Goal: Information Seeking & Learning: Learn about a topic

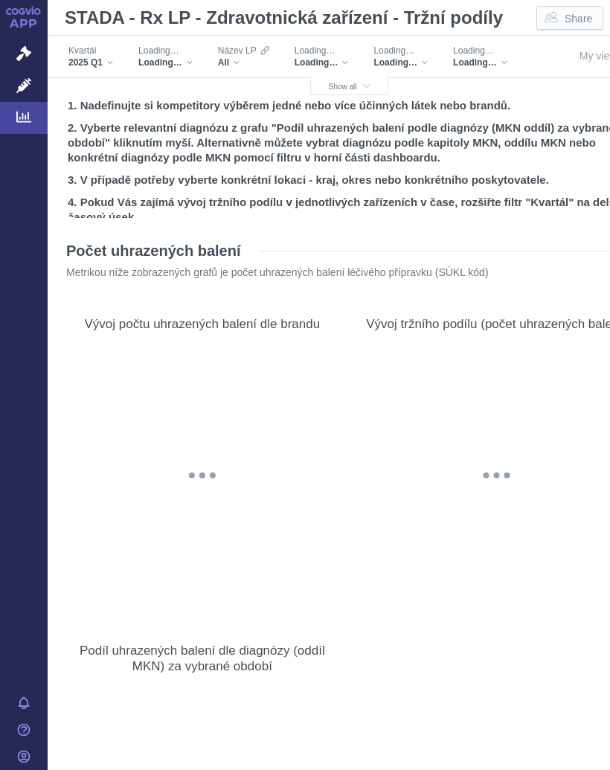
click at [340, 86] on span "Show all" at bounding box center [350, 87] width 42 height 8
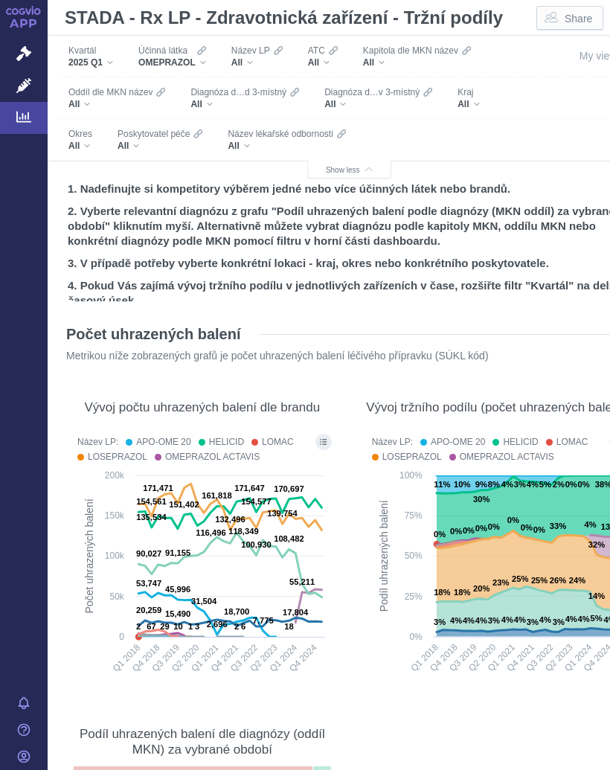
click at [205, 57] on div "OMEPRAZOL" at bounding box center [172, 63] width 68 height 12
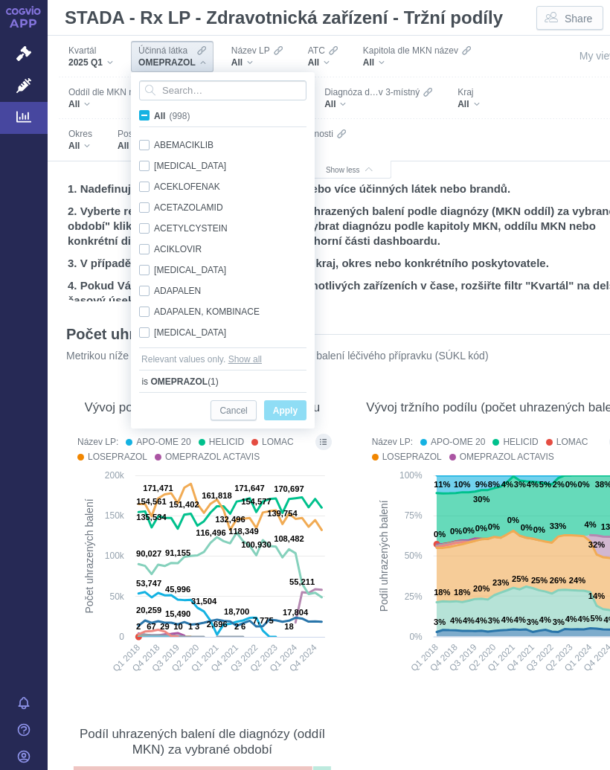
click at [154, 112] on span "All (998)" at bounding box center [172, 116] width 36 height 10
click at [154, 112] on input "All (998)" at bounding box center [159, 113] width 10 height 10
checkbox input "true"
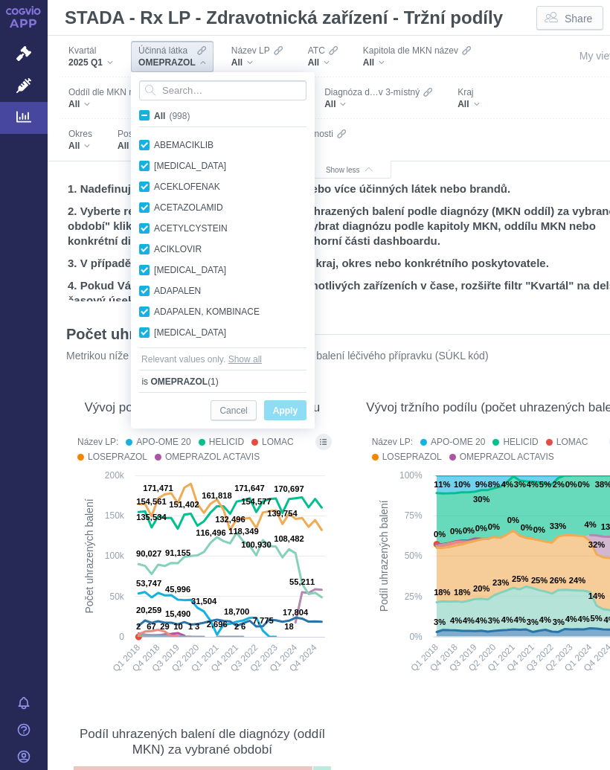
checkbox input "true"
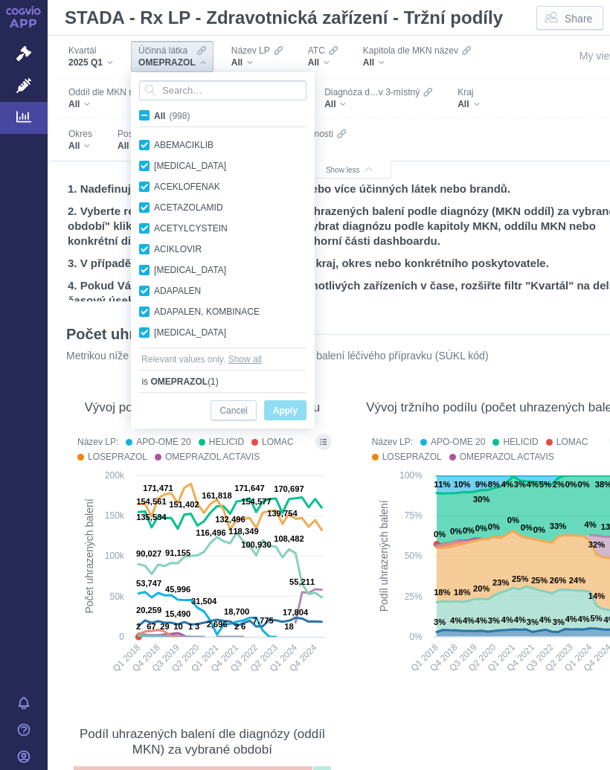
checkbox input "true"
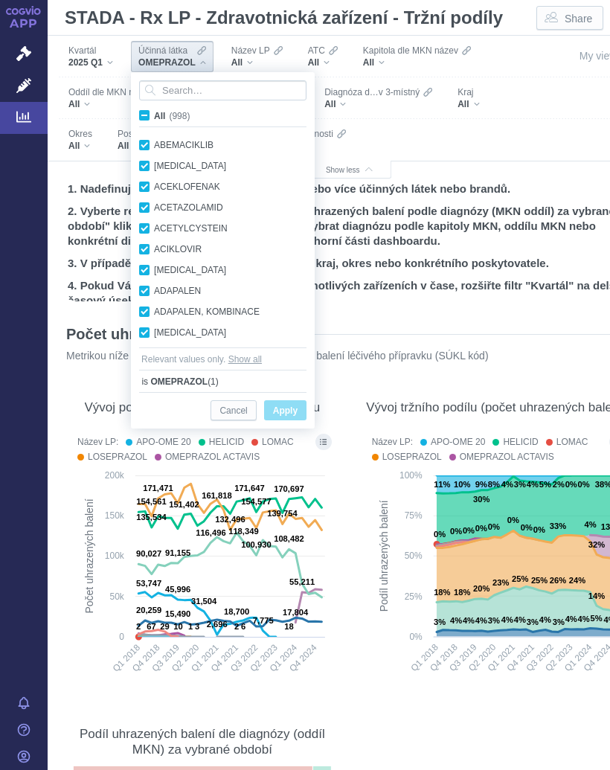
checkbox input "true"
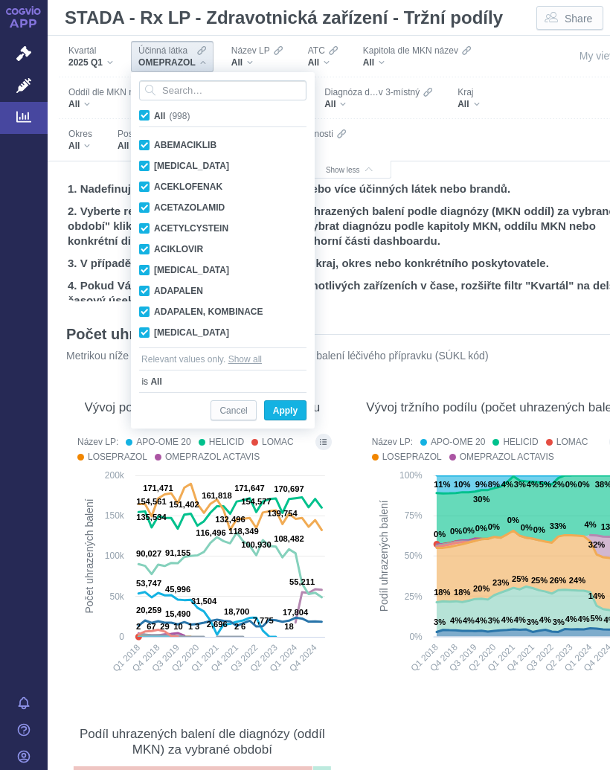
click at [154, 118] on span "All (998)" at bounding box center [172, 116] width 36 height 10
click at [154, 118] on input "All (998)" at bounding box center [159, 113] width 10 height 10
checkbox input "false"
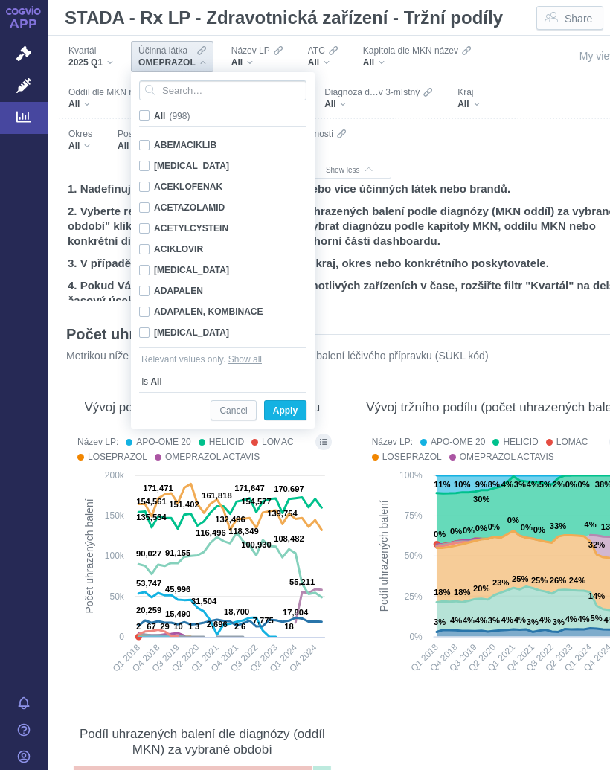
checkbox input "false"
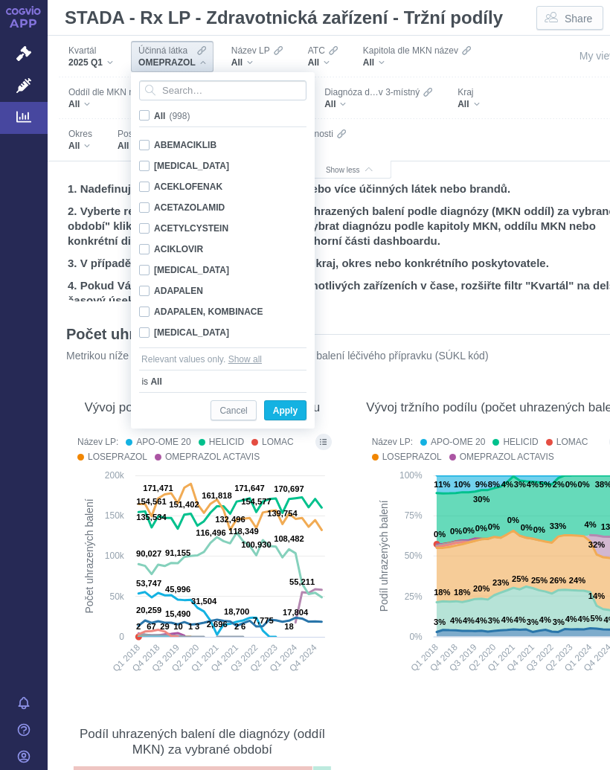
checkbox input "false"
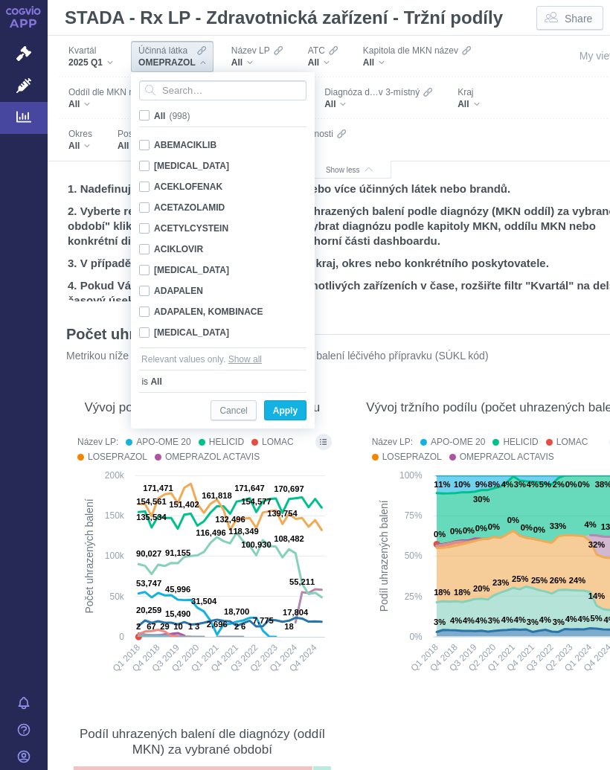
checkbox input "false"
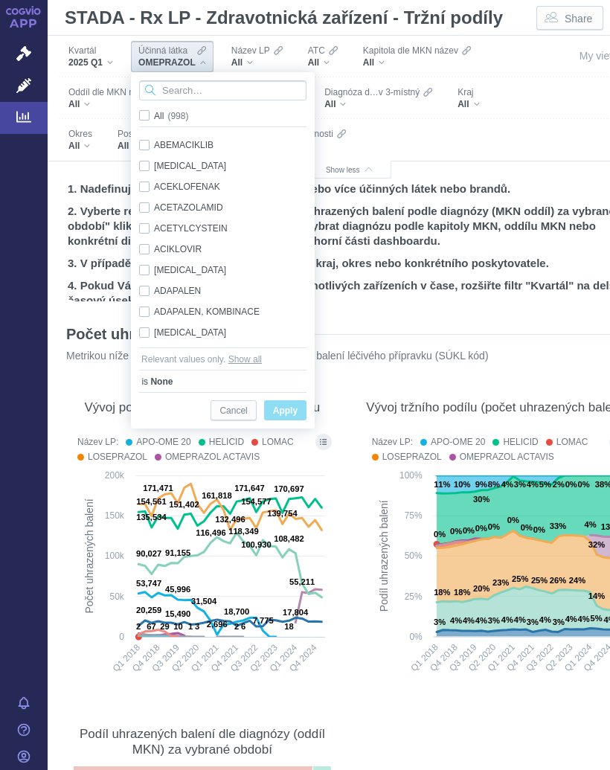
click at [212, 91] on input "Search attribute values" at bounding box center [222, 90] width 167 height 20
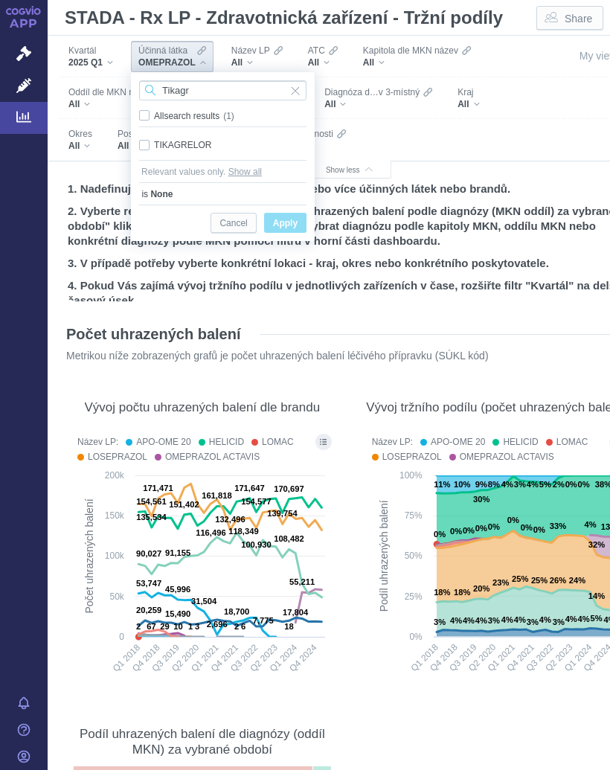
type input "Tikagr"
click at [199, 143] on div "TIKAGRELOR Only" at bounding box center [223, 145] width 182 height 21
checkbox input "true"
click at [295, 217] on span "Apply" at bounding box center [285, 223] width 25 height 19
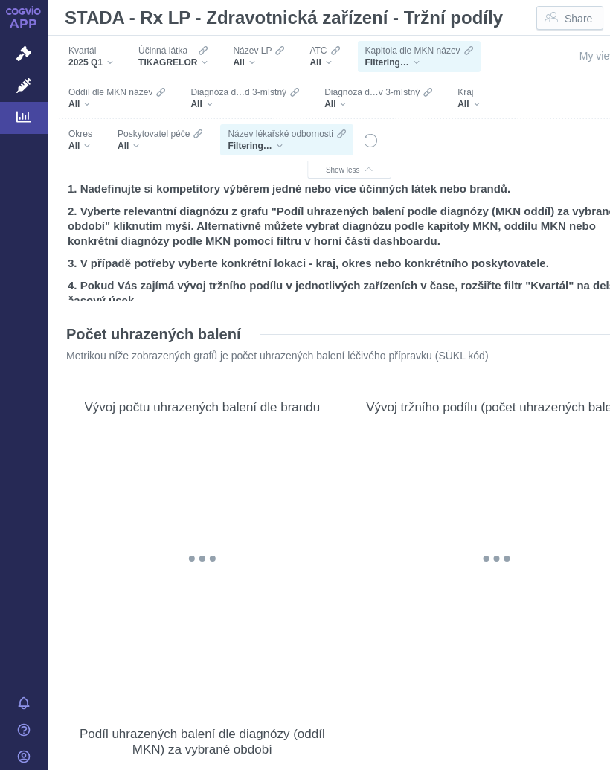
click at [477, 102] on div "All" at bounding box center [469, 104] width 22 height 12
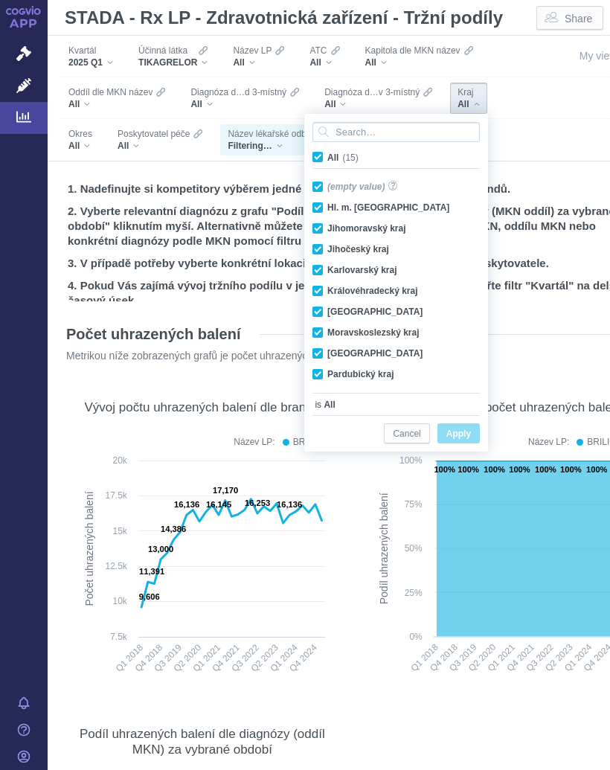
click at [327, 159] on input "All (15)" at bounding box center [332, 155] width 10 height 10
checkbox input "false"
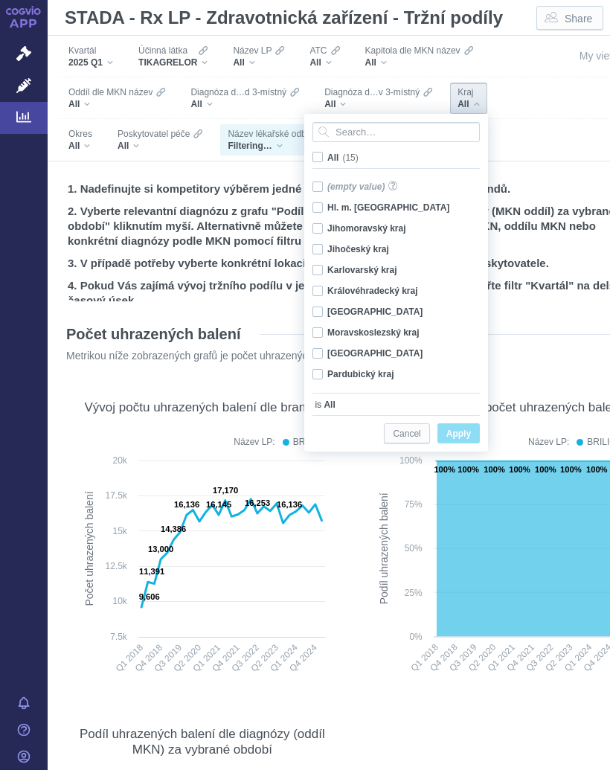
checkbox input "false"
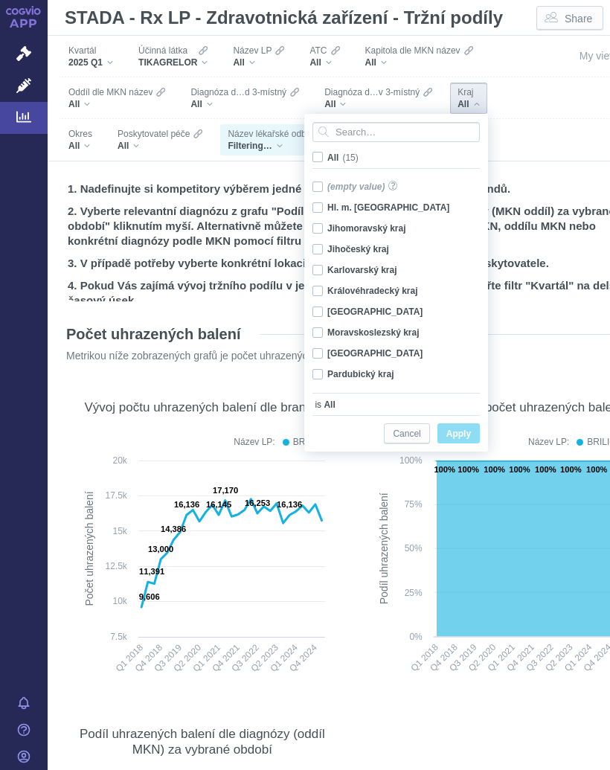
checkbox input "false"
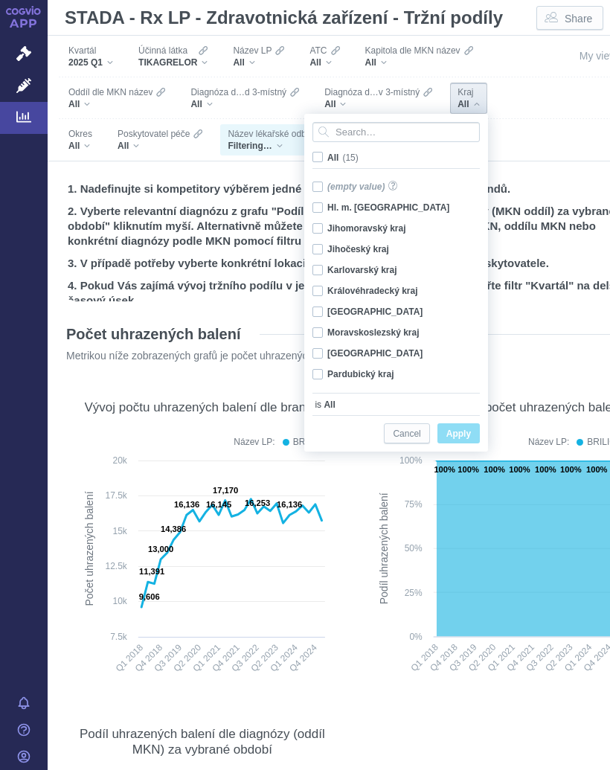
checkbox input "false"
click at [324, 156] on label "All (15)" at bounding box center [337, 157] width 54 height 15
click at [327, 156] on input "All (15)" at bounding box center [332, 155] width 10 height 10
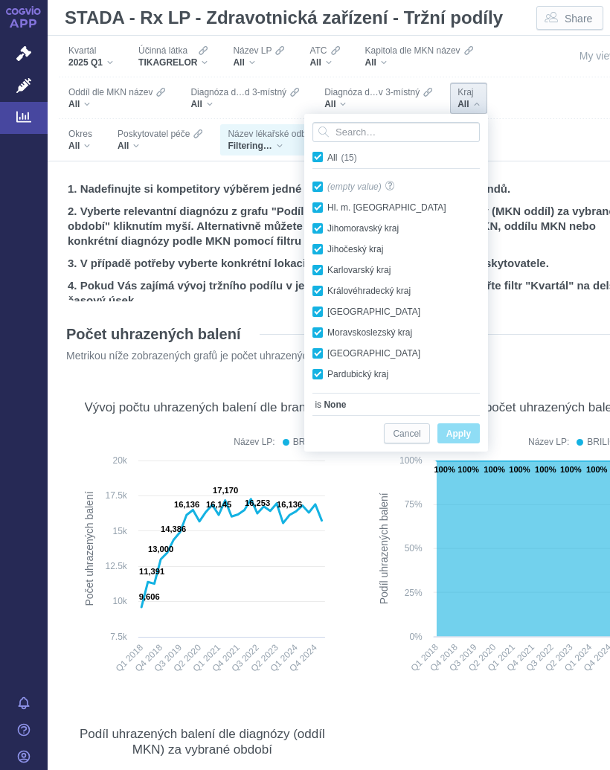
checkbox input "true"
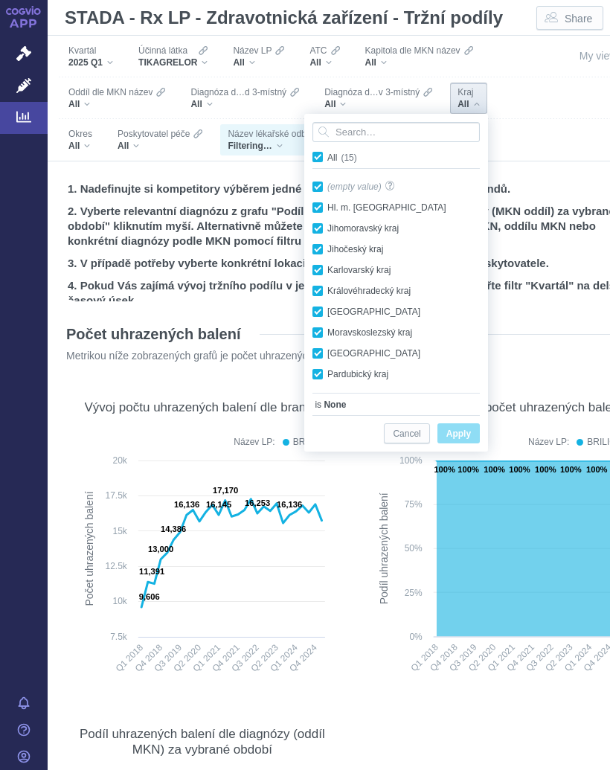
checkbox input "true"
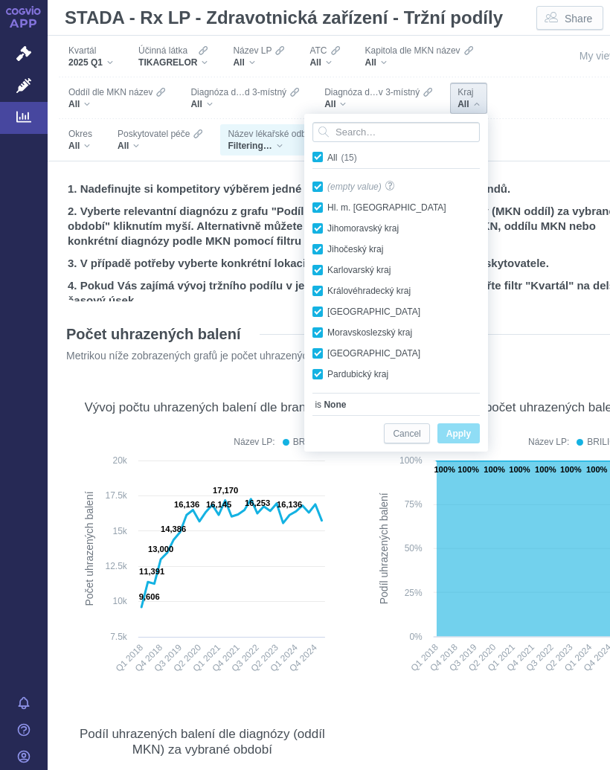
checkbox input "true"
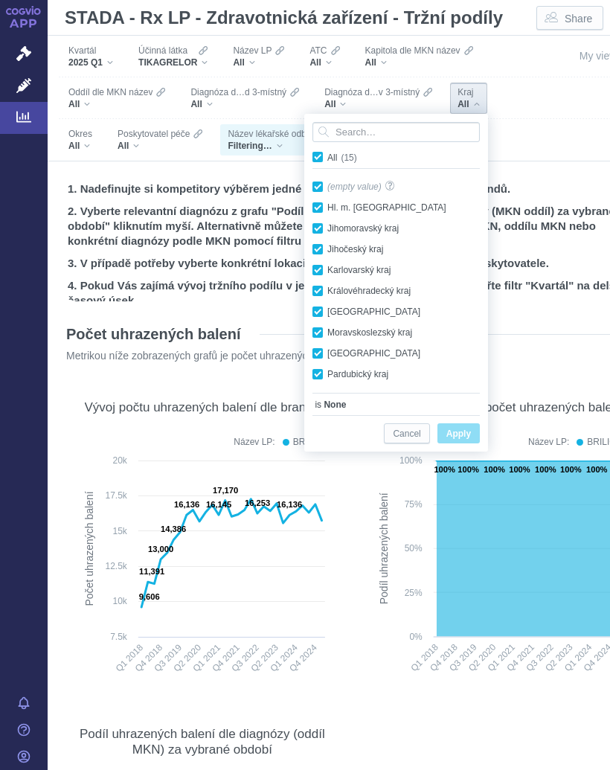
checkbox input "true"
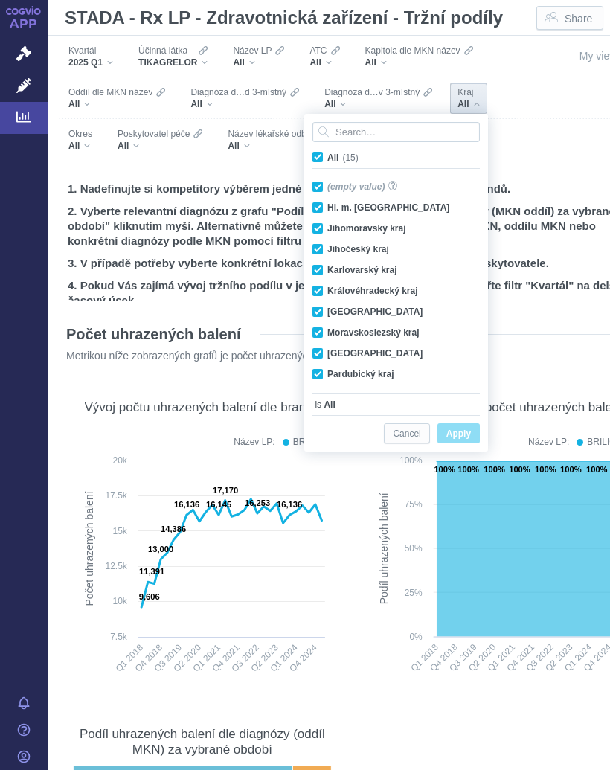
click at [337, 153] on input "All (15)" at bounding box center [332, 155] width 10 height 10
checkbox input "false"
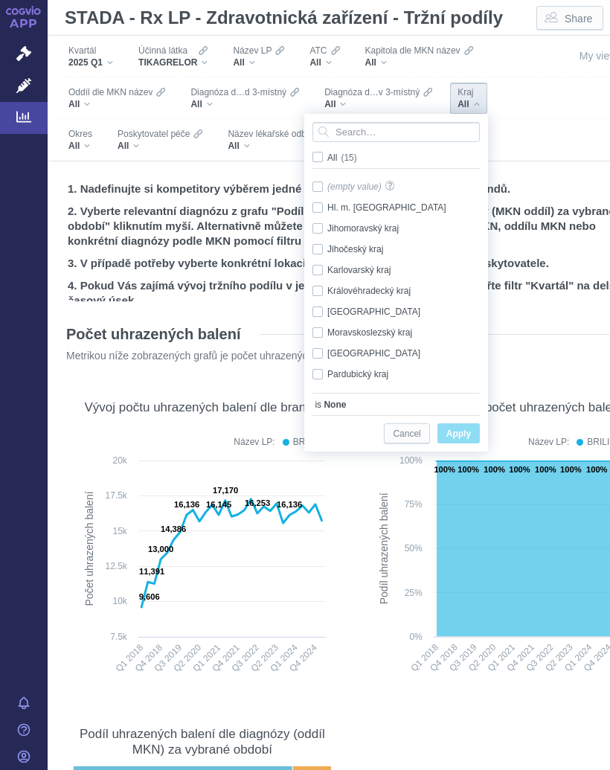
checkbox input "false"
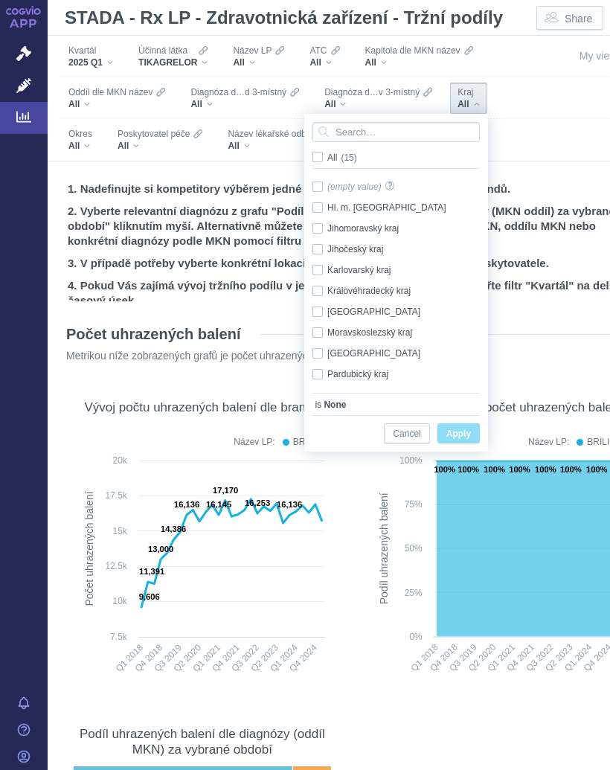
checkbox input "false"
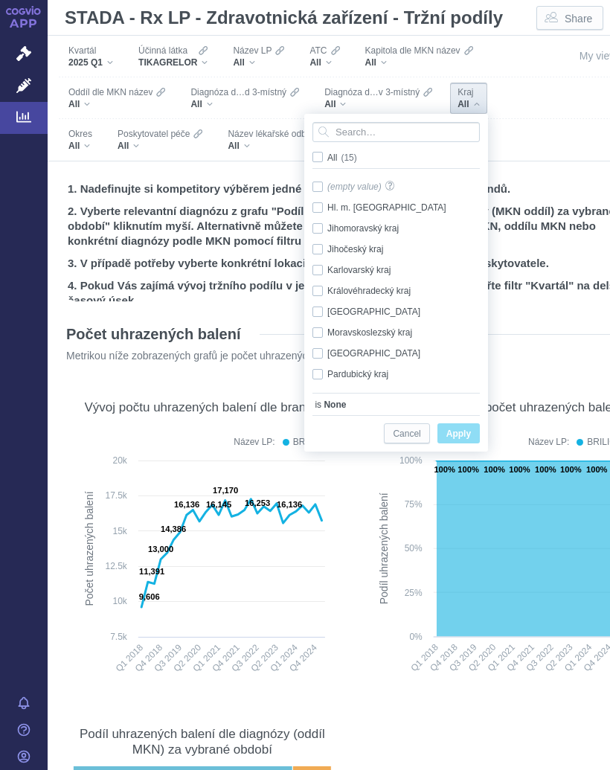
checkbox input "false"
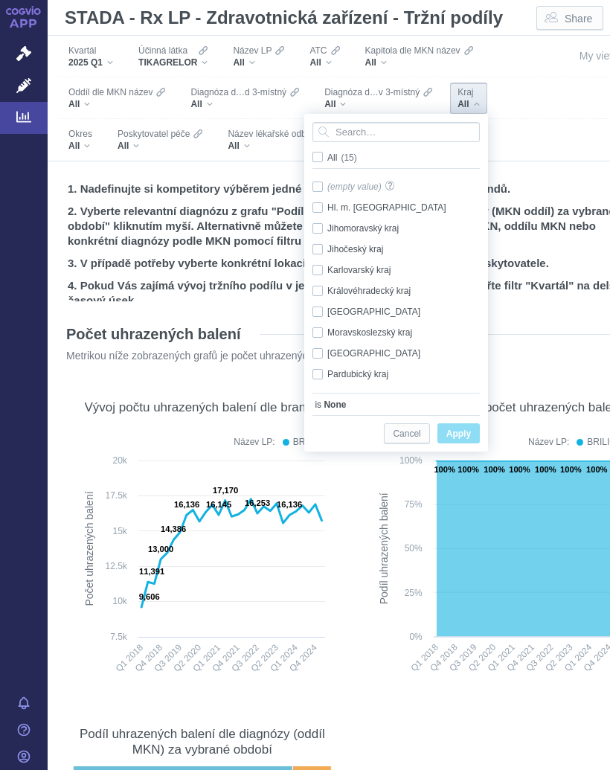
click at [0, 0] on span "Only" at bounding box center [0, 0] width 0 height 0
checkbox input "true"
click at [464, 432] on span "Apply" at bounding box center [459, 434] width 25 height 19
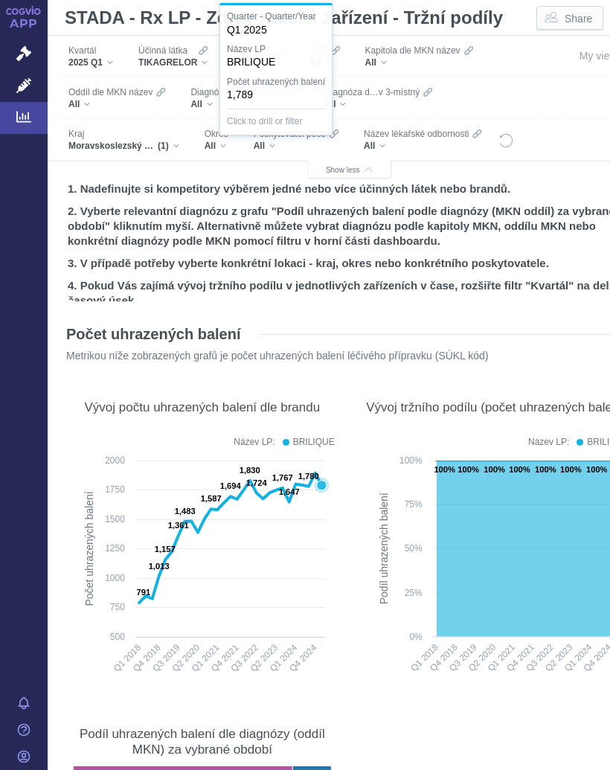
click at [519, 96] on div "Kvartál 2025 Q1 Účinná [PERSON_NAME] TIKAGRELOR Název LP All ATC All Kapitola d…" at bounding box center [294, 98] width 470 height 125
click at [515, 90] on div "Kvartál 2025 Q1 Účinná [PERSON_NAME] TIKAGRELOR Název LP All ATC All Kapitola d…" at bounding box center [294, 98] width 470 height 125
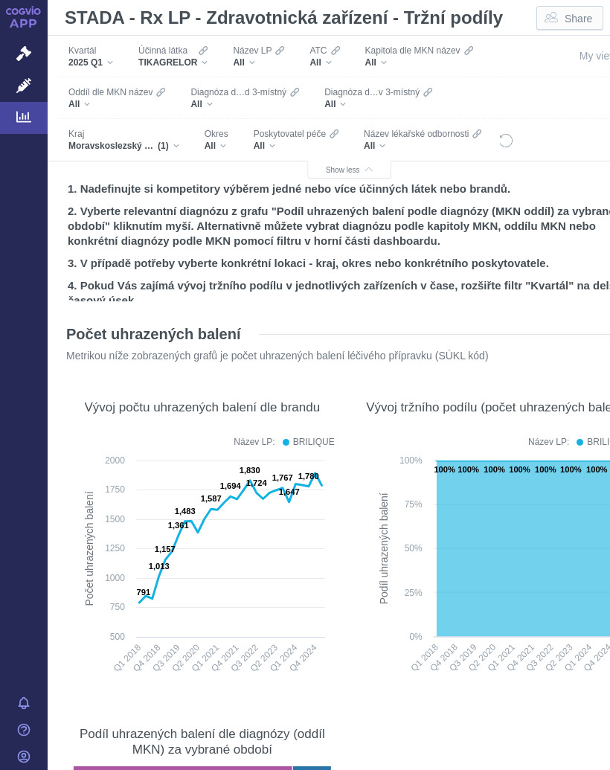
click at [276, 138] on span "Poskytovatel péče" at bounding box center [290, 134] width 72 height 12
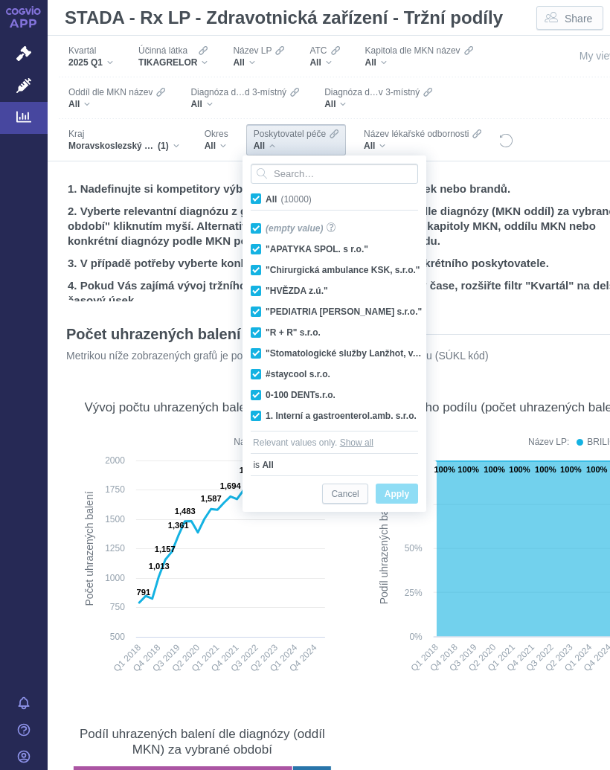
click at [263, 196] on label "All (10000)" at bounding box center [284, 198] width 71 height 15
click at [266, 196] on input "All (10000)" at bounding box center [271, 196] width 10 height 10
checkbox input "false"
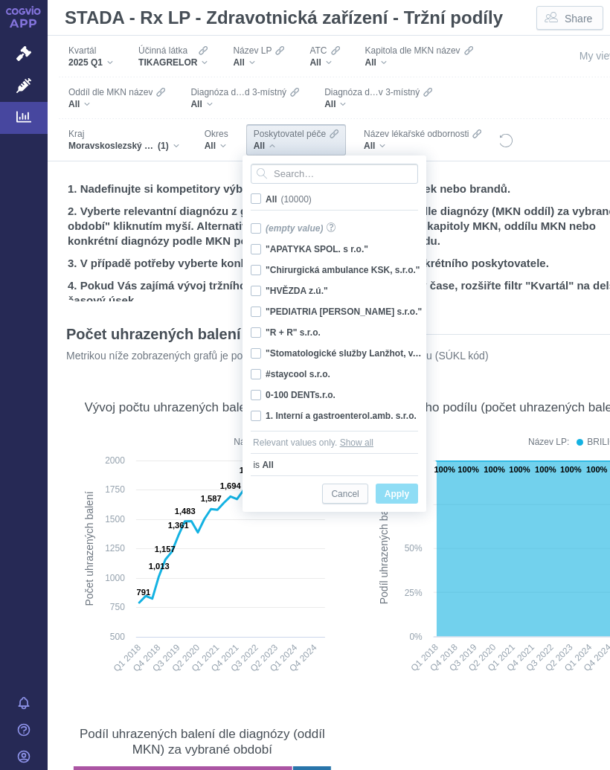
checkbox input "false"
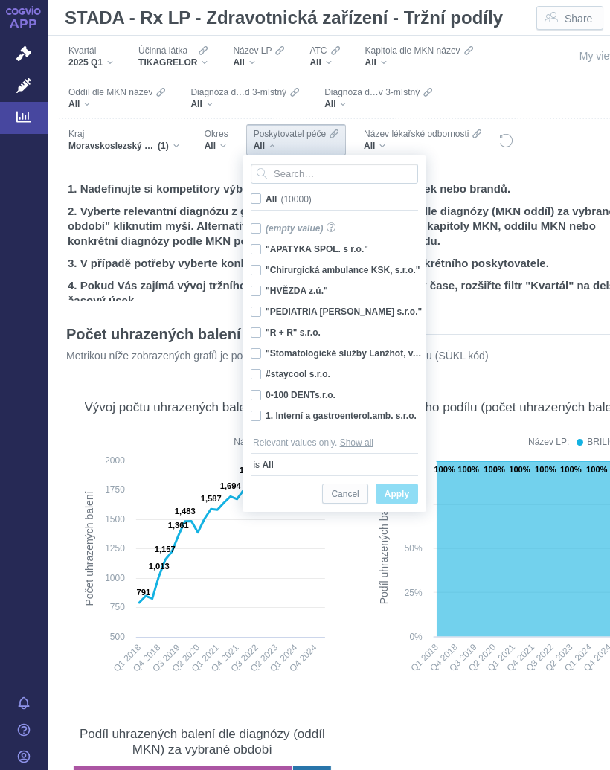
checkbox input "false"
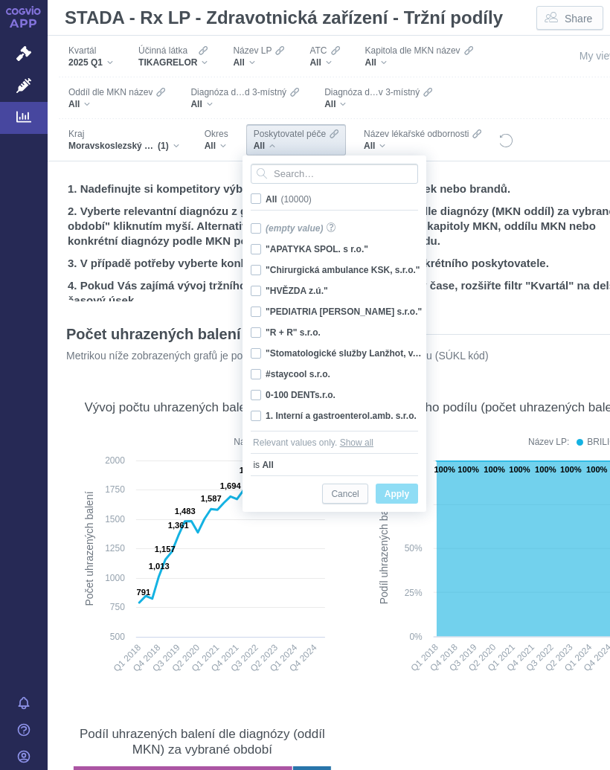
checkbox input "false"
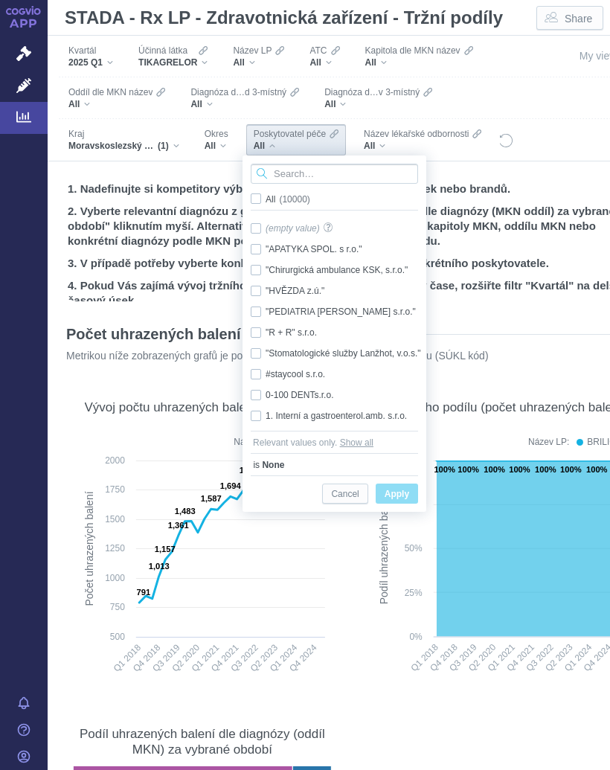
click at [309, 171] on input "Search attribute values" at bounding box center [334, 174] width 167 height 20
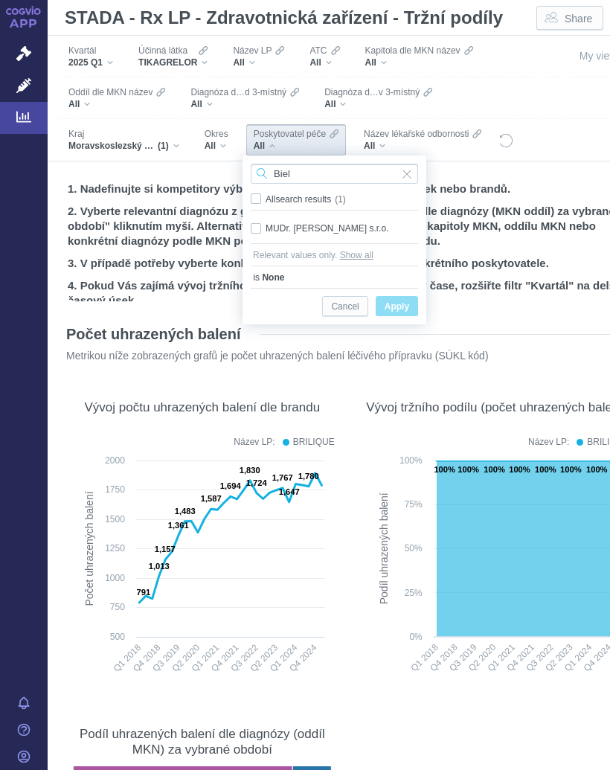
type input "Biel"
click at [335, 231] on div "MUDr. [PERSON_NAME] s.r.o. Only" at bounding box center [334, 228] width 182 height 21
checkbox input "true"
click at [402, 306] on span "Apply" at bounding box center [397, 307] width 25 height 19
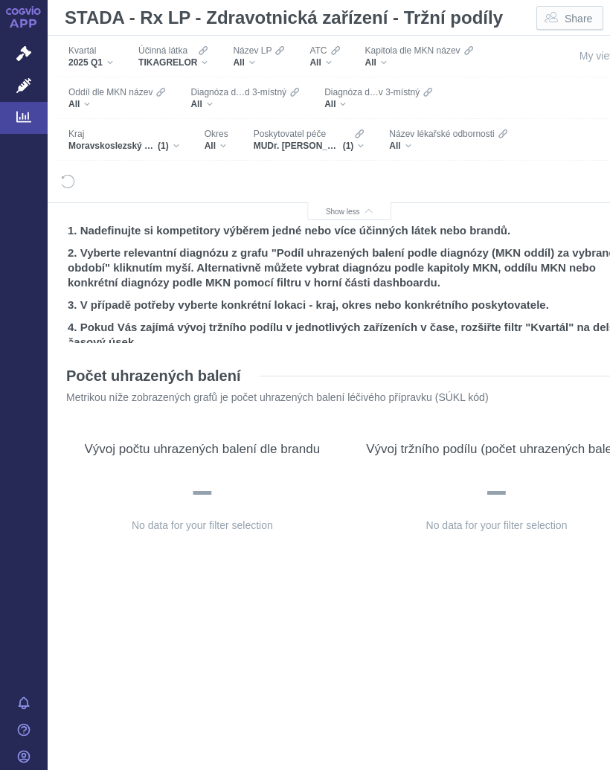
click at [202, 55] on icon "Filters" at bounding box center [203, 51] width 9 height 12
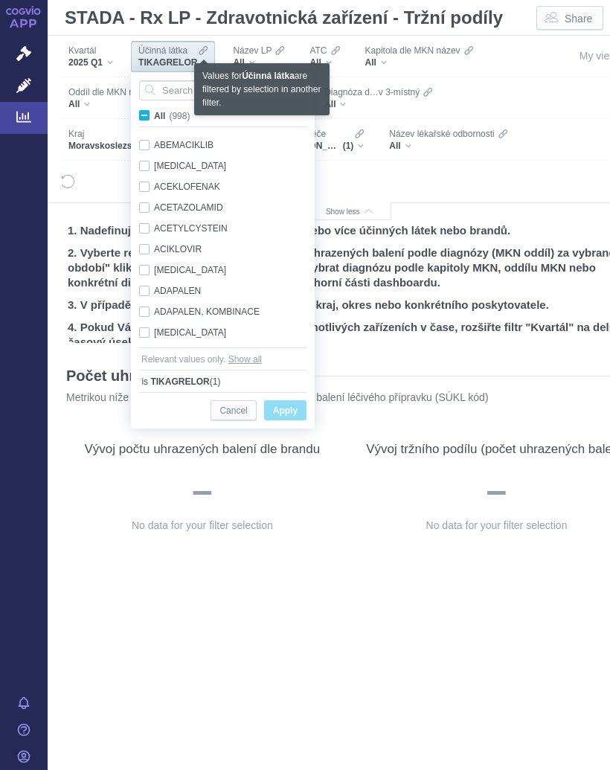
click at [154, 112] on span "All (998)" at bounding box center [172, 116] width 36 height 10
click at [154, 112] on input "All (998)" at bounding box center [159, 113] width 10 height 10
checkbox input "true"
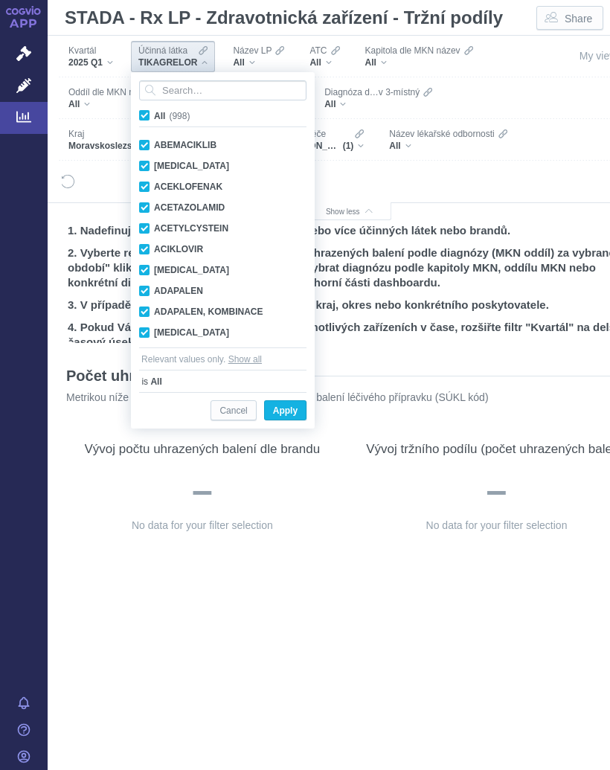
checkbox input "true"
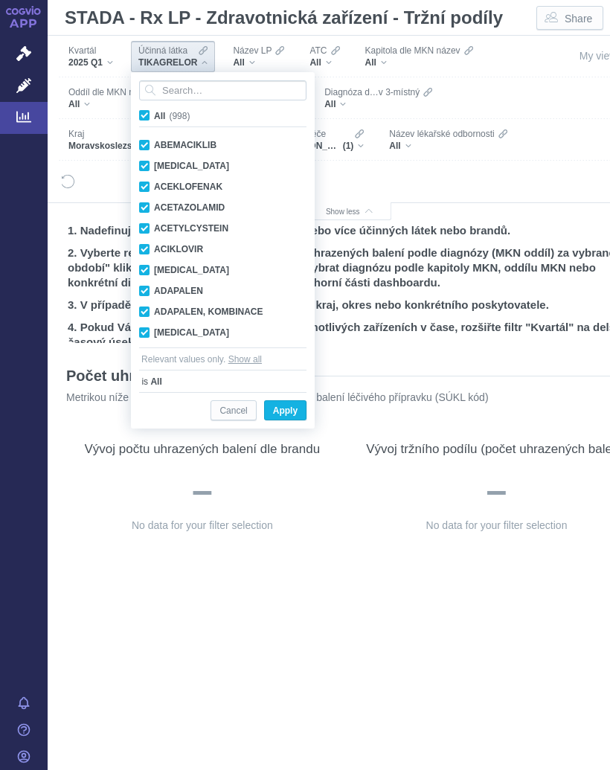
checkbox input "true"
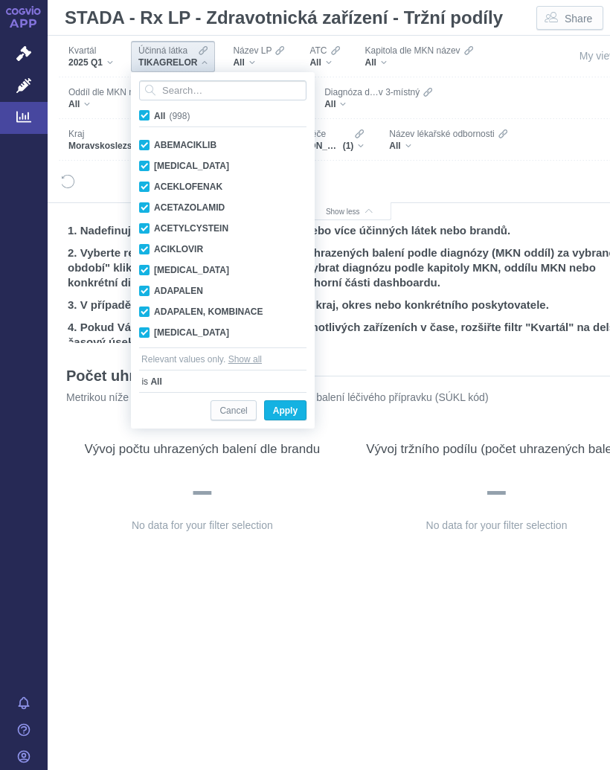
checkbox input "true"
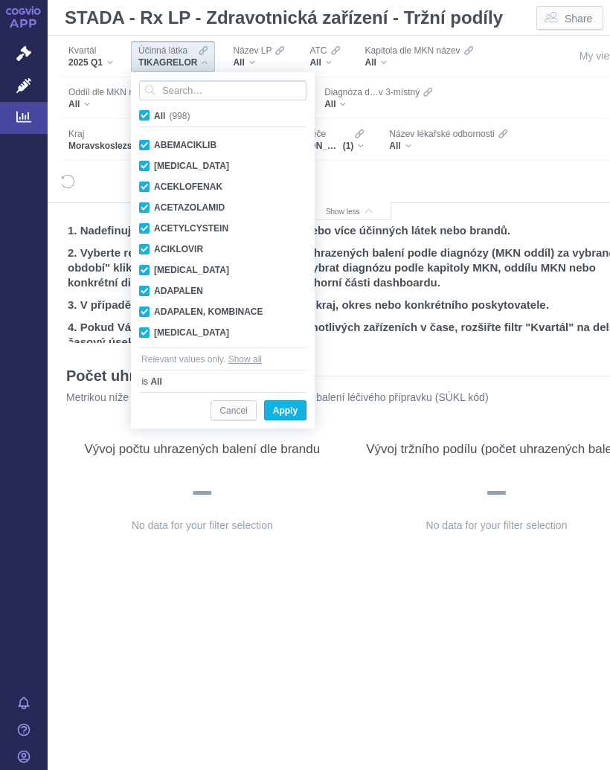
click at [154, 114] on span "All (998)" at bounding box center [172, 116] width 36 height 10
click at [154, 114] on input "All (998)" at bounding box center [159, 113] width 10 height 10
checkbox input "false"
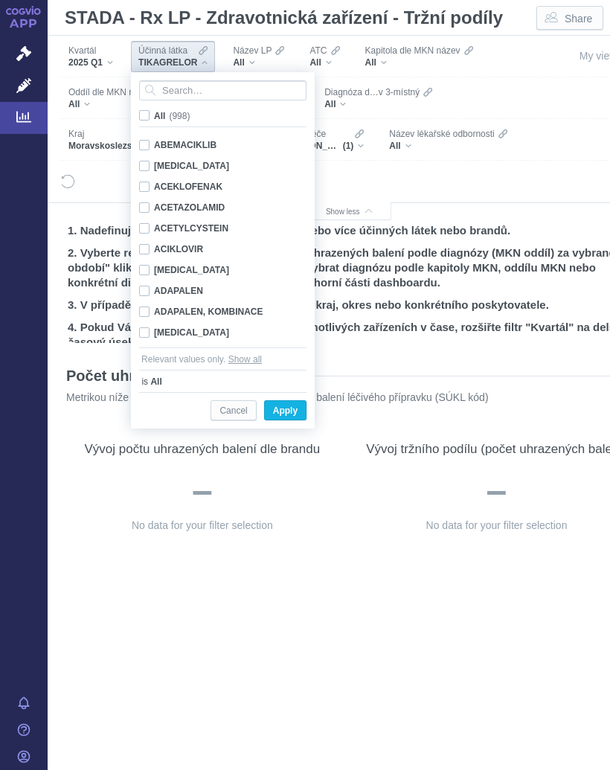
checkbox input "false"
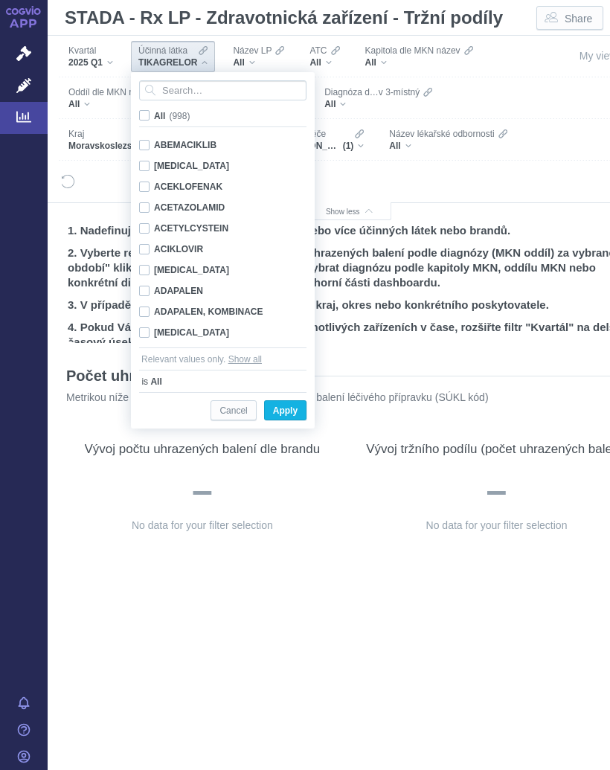
checkbox input "false"
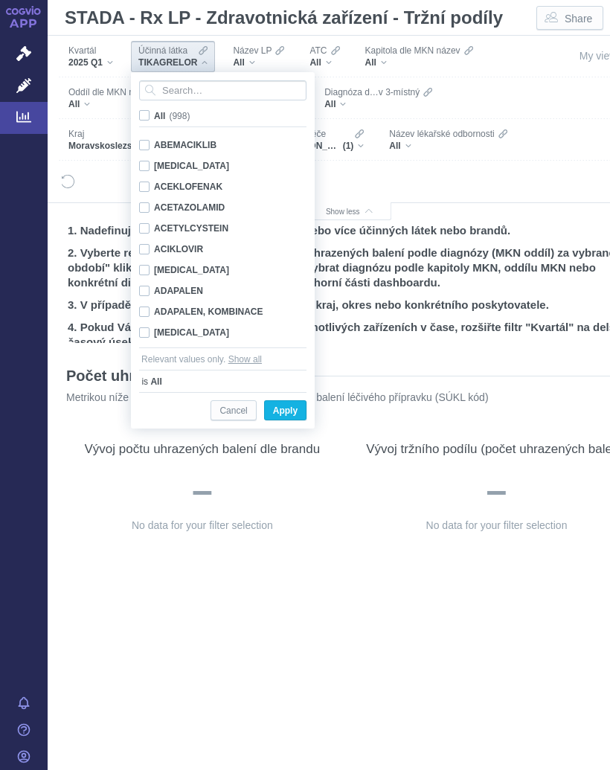
checkbox input "false"
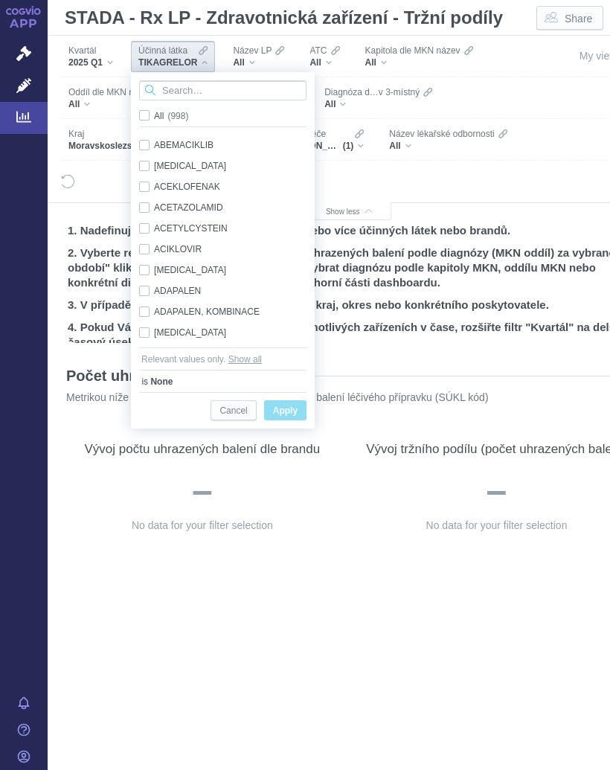
click at [193, 89] on input "Search attribute values" at bounding box center [222, 90] width 167 height 20
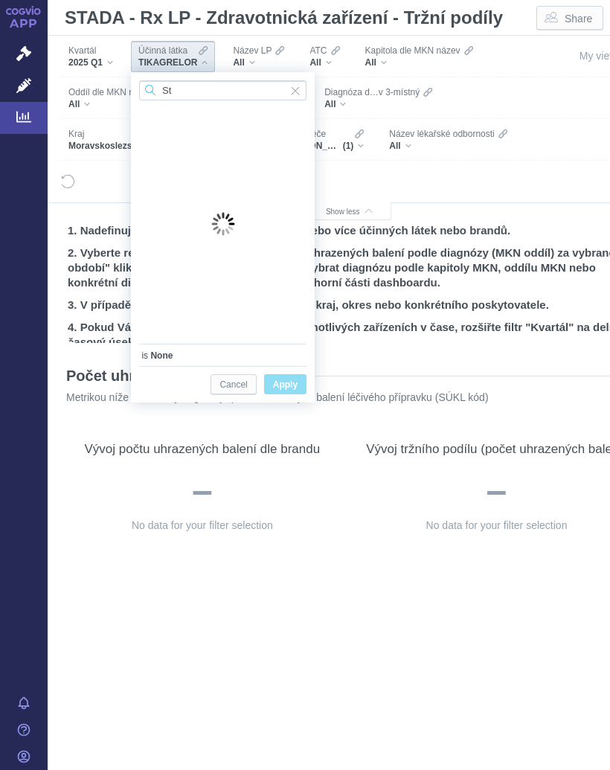
type input "S"
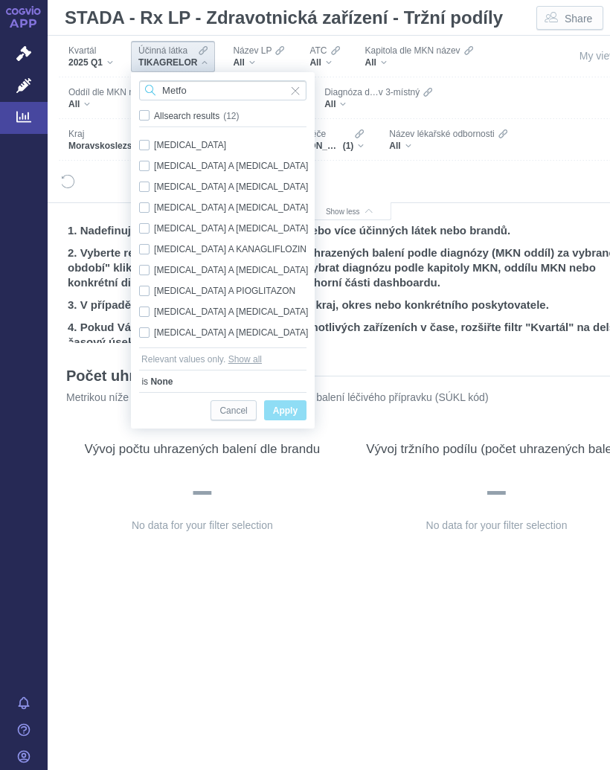
type input "Metfo"
click at [0, 0] on span "Only" at bounding box center [0, 0] width 0 height 0
checkbox input "true"
click at [295, 406] on span "Apply" at bounding box center [285, 411] width 25 height 19
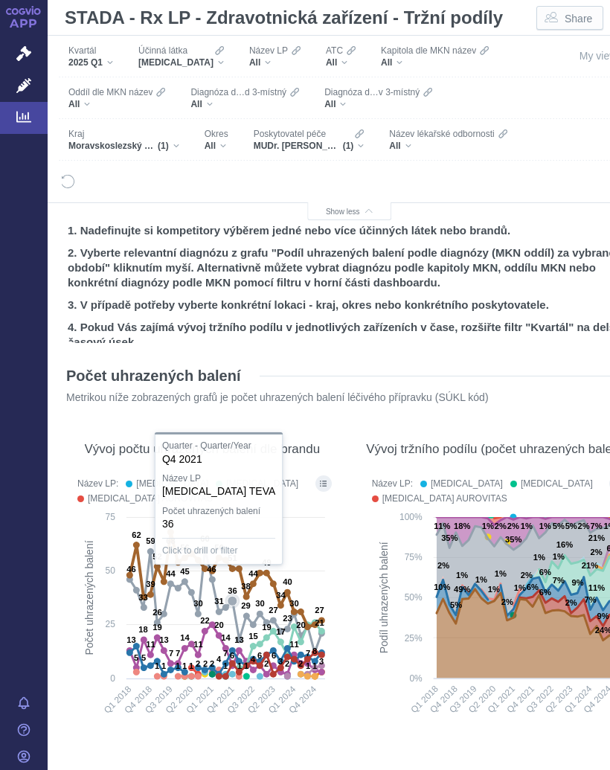
click at [228, 603] on icon at bounding box center [225, 579] width 192 height 95
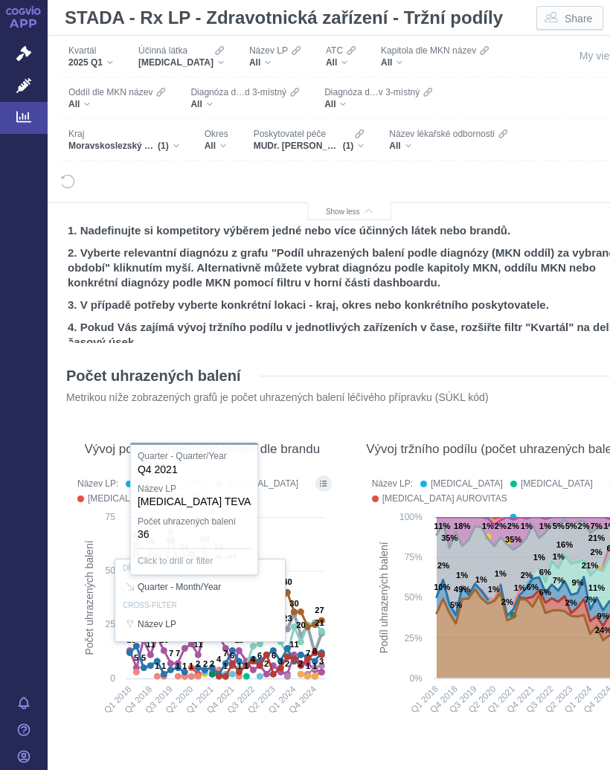
click at [338, 543] on div "Vývoj počtu uhrazených balení dle brandu Název LP: [MEDICAL_DATA] [MEDICAL_DATA…" at bounding box center [203, 576] width 280 height 320
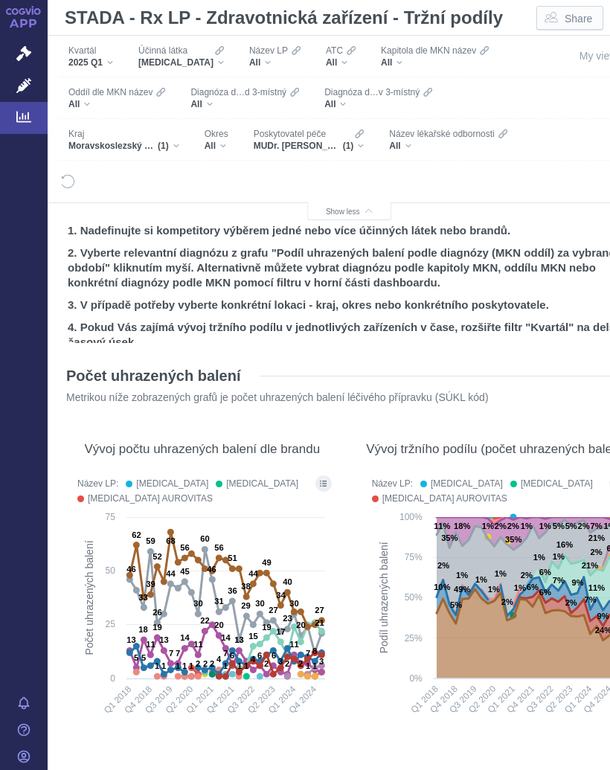
click at [205, 64] on div "[MEDICAL_DATA]" at bounding box center [181, 63] width 86 height 12
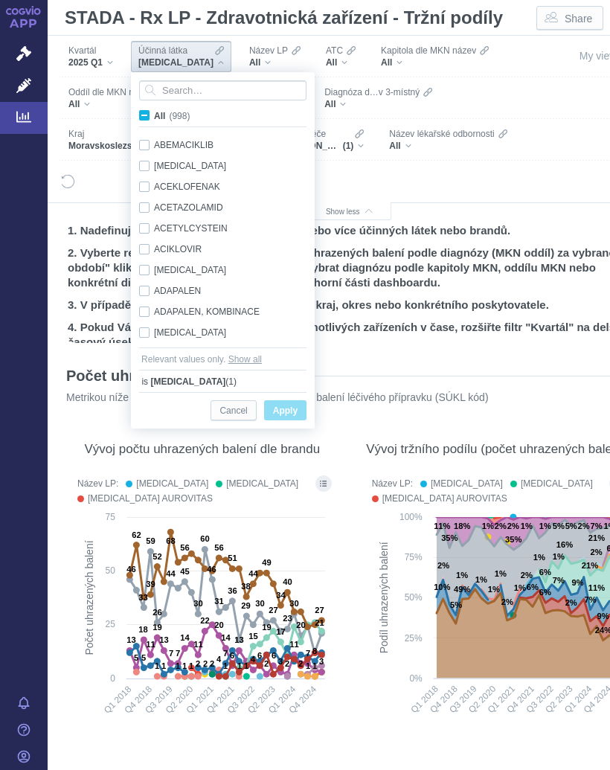
click at [154, 114] on span "All (998)" at bounding box center [172, 116] width 36 height 10
click at [154, 114] on input "All (998)" at bounding box center [159, 113] width 10 height 10
checkbox input "true"
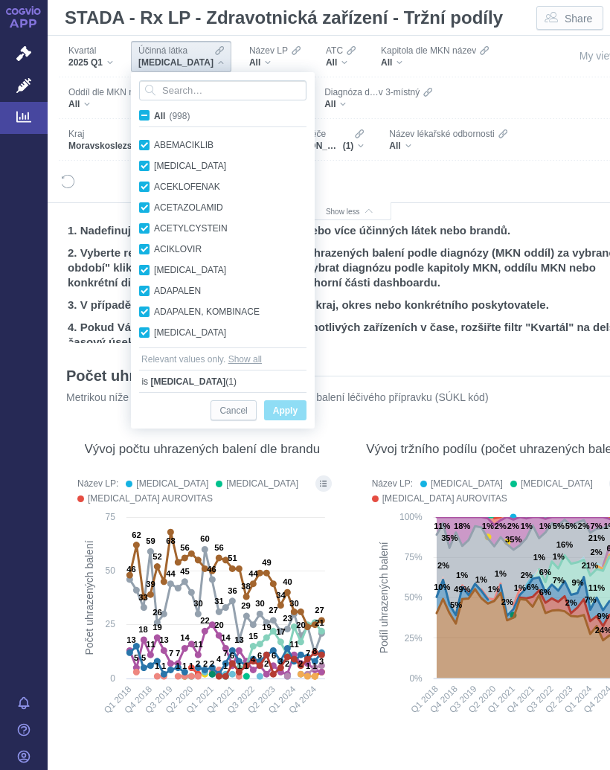
checkbox input "true"
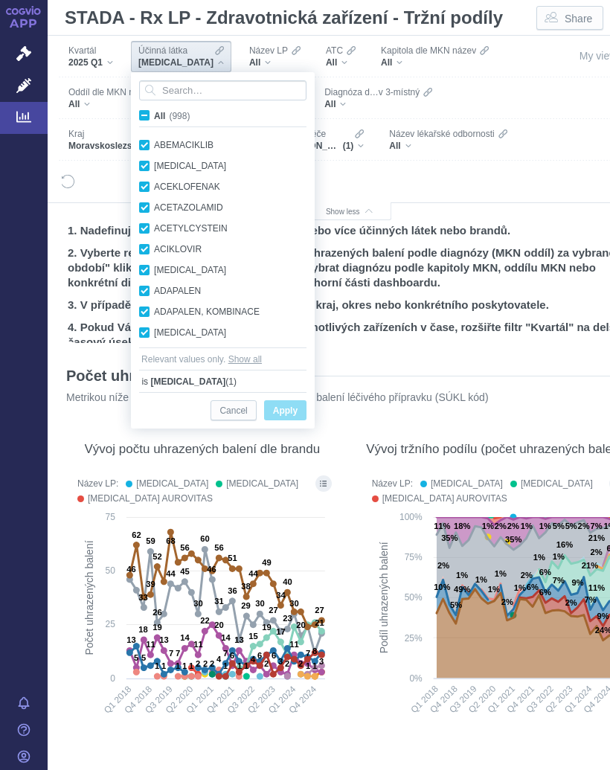
checkbox input "true"
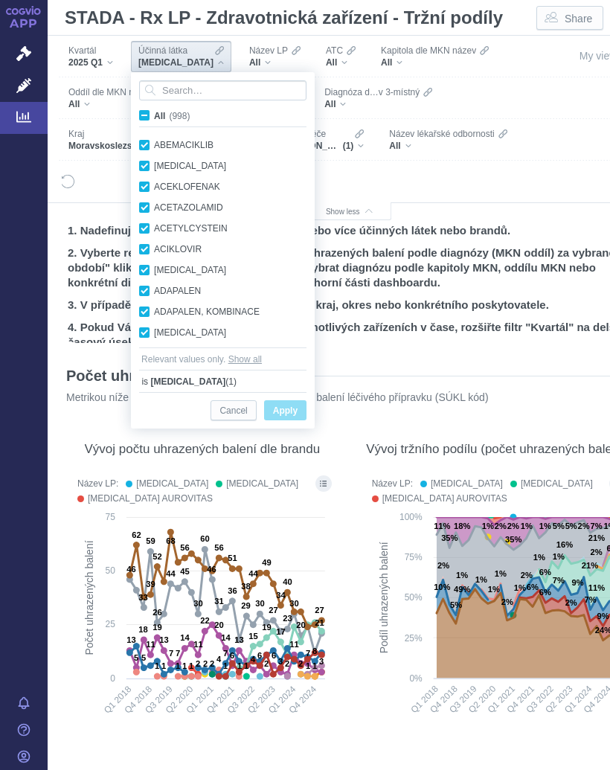
checkbox input "true"
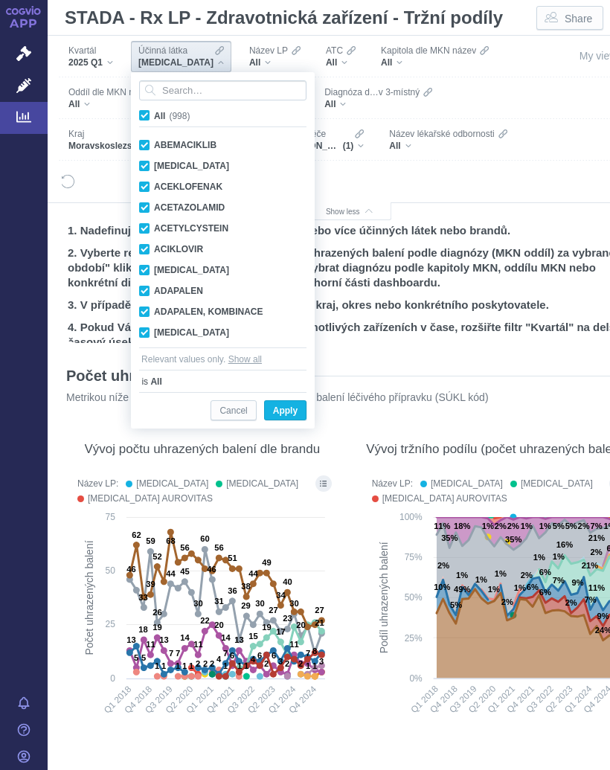
click at [154, 112] on span "All (998)" at bounding box center [172, 116] width 36 height 10
click at [154, 112] on input "All (998)" at bounding box center [159, 113] width 10 height 10
checkbox input "false"
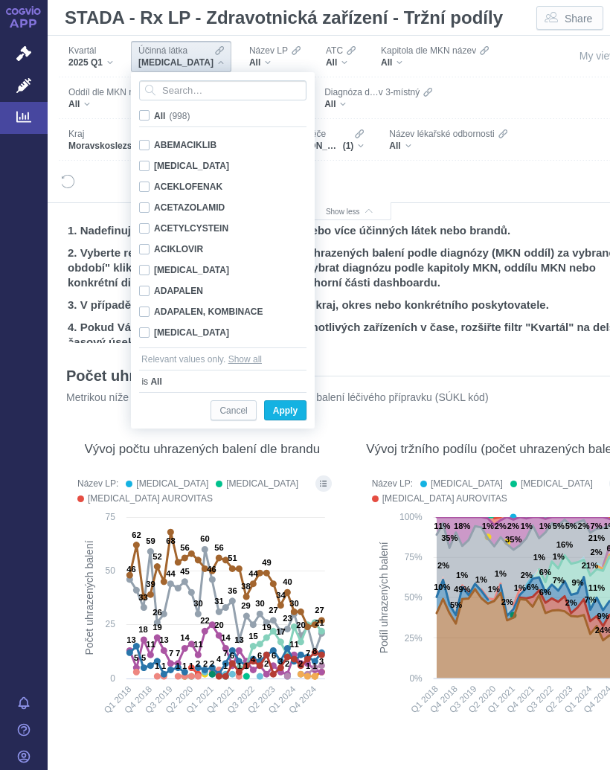
checkbox input "false"
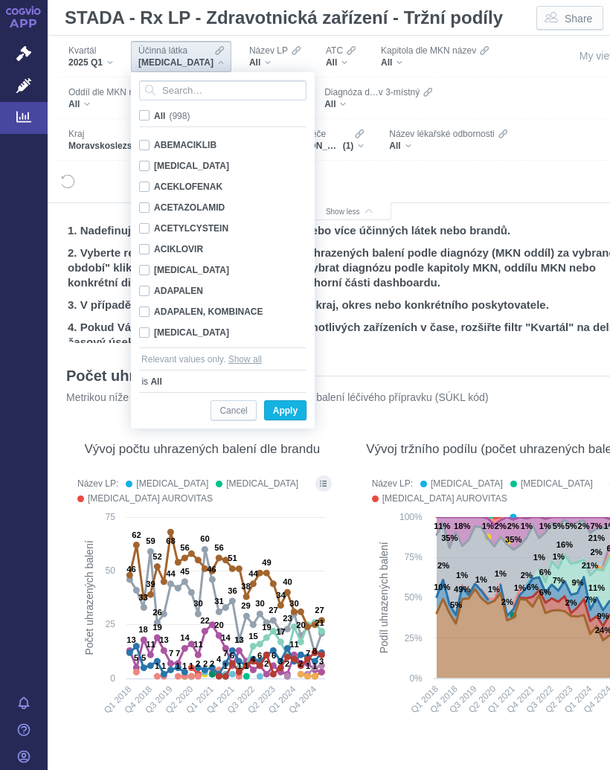
checkbox input "false"
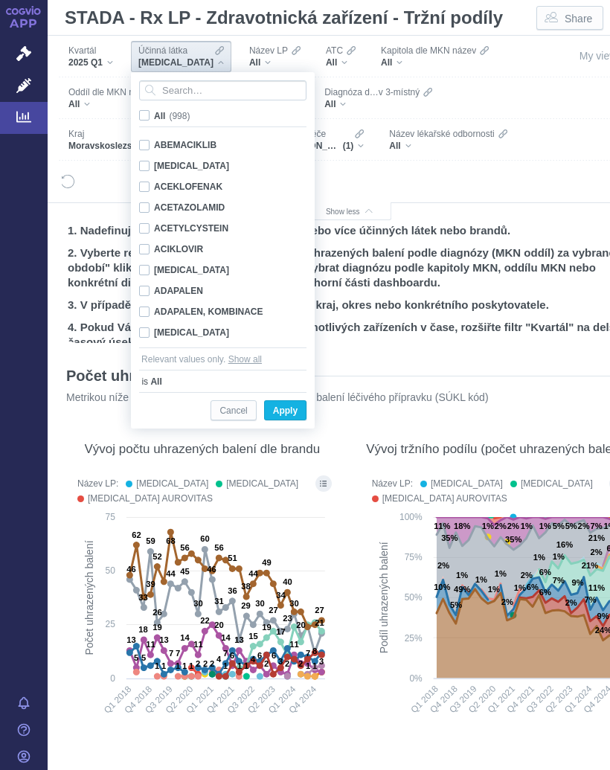
checkbox input "false"
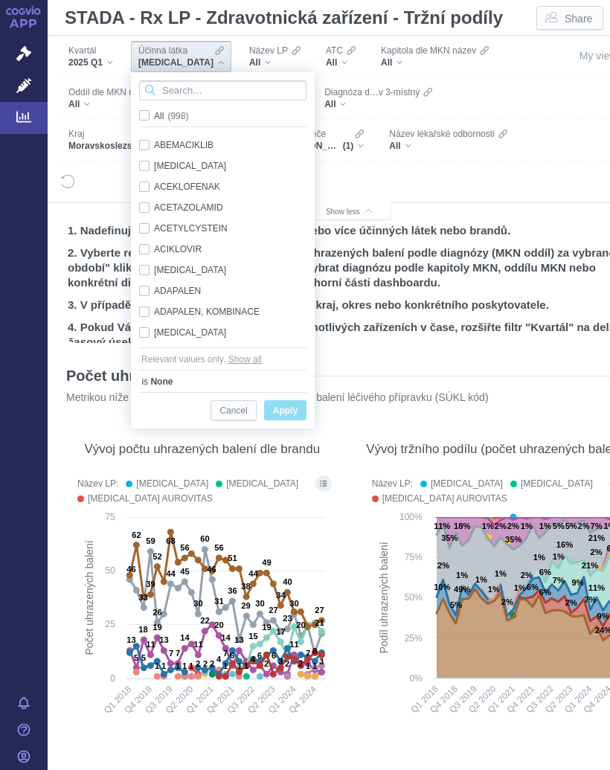
click at [194, 92] on input "Search attribute values" at bounding box center [222, 90] width 167 height 20
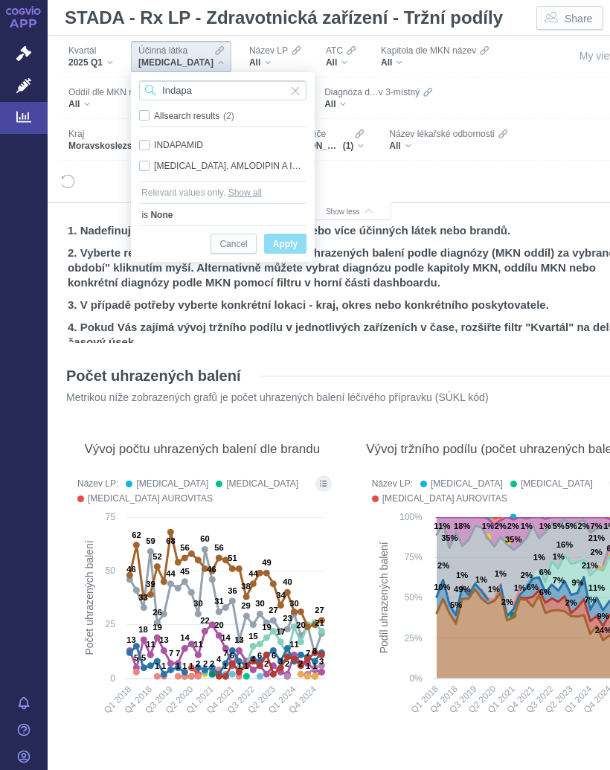
type input "Indapa"
click at [179, 135] on div "INDAPAMID Only" at bounding box center [223, 145] width 182 height 21
checkbox input "true"
click at [289, 239] on span "Apply" at bounding box center [285, 244] width 25 height 19
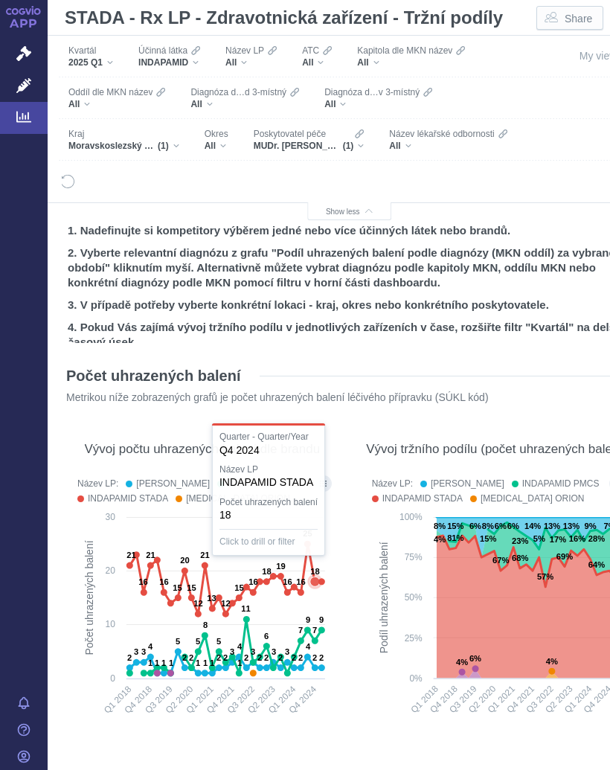
click at [316, 579] on icon at bounding box center [315, 582] width 10 height 10
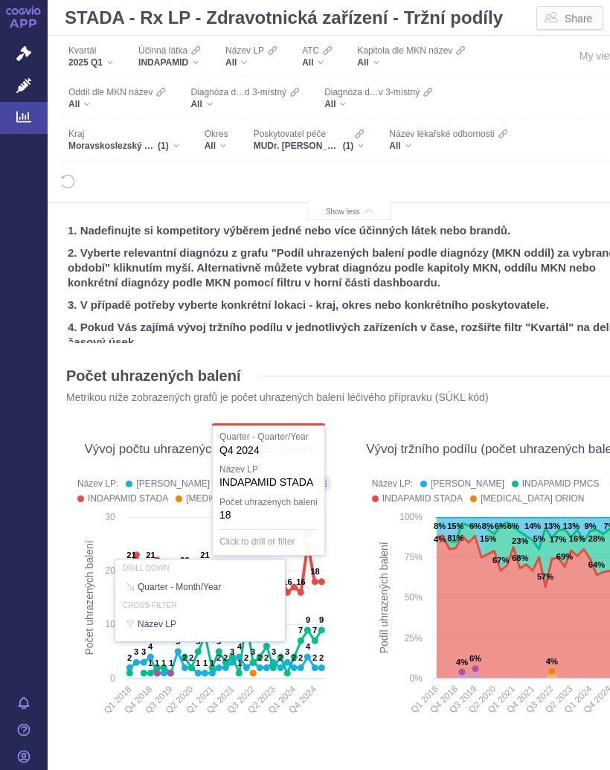
click at [365, 564] on icon "Created with Highcharts 12.2.0 Podíl uhrazených balení 8% 12% 15% 15% 4% 5% 6% …" at bounding box center [497, 619] width 265 height 219
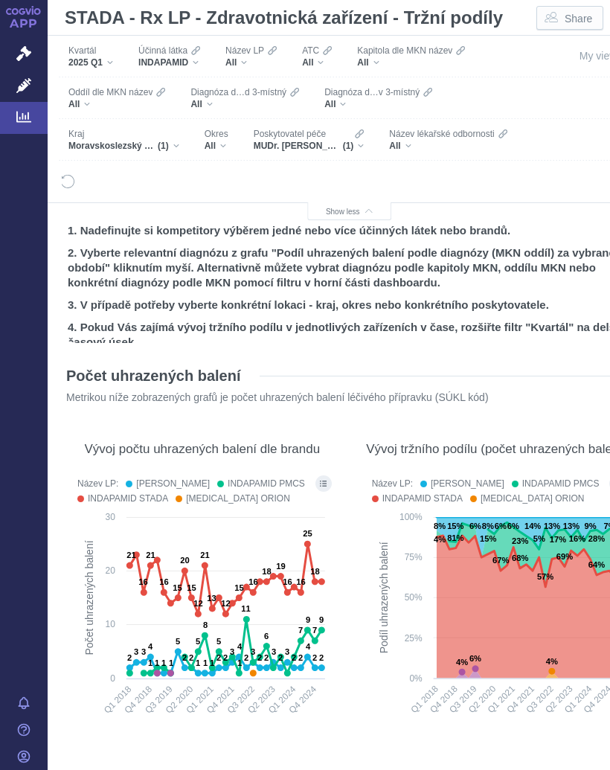
click at [200, 60] on div "INDAPAMID" at bounding box center [169, 63] width 62 height 12
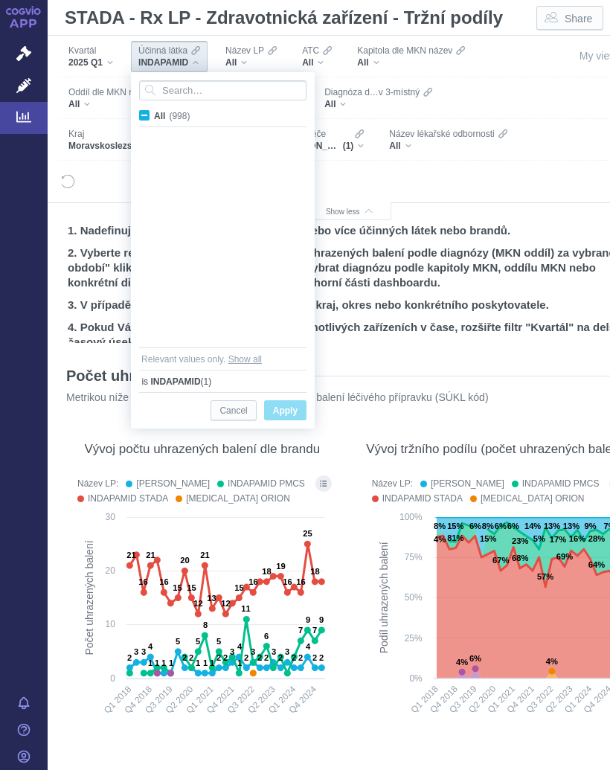
scroll to position [8012, 0]
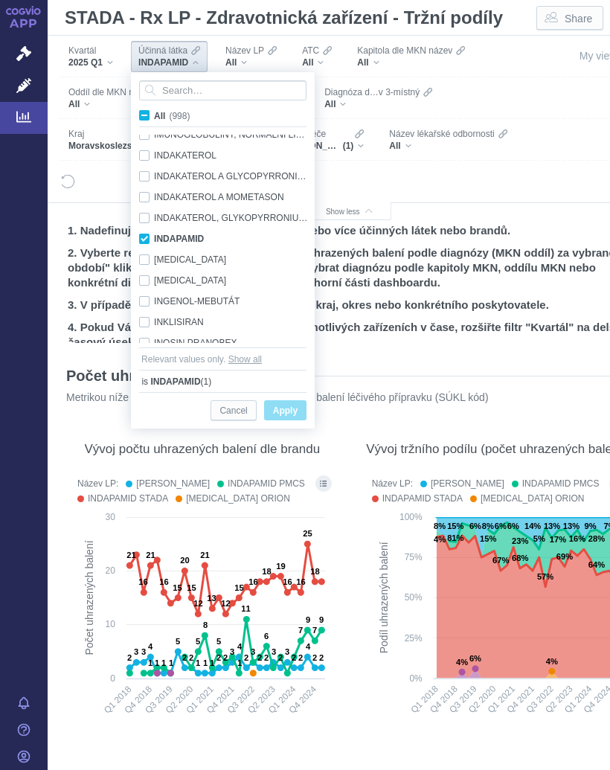
click at [154, 114] on span "All (998)" at bounding box center [172, 116] width 36 height 10
click at [154, 114] on input "All (998)" at bounding box center [159, 113] width 10 height 10
checkbox input "true"
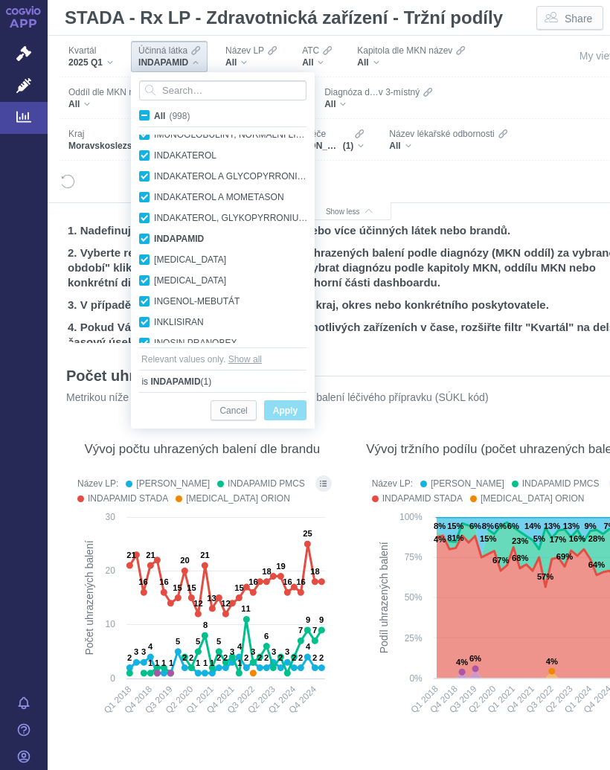
checkbox input "true"
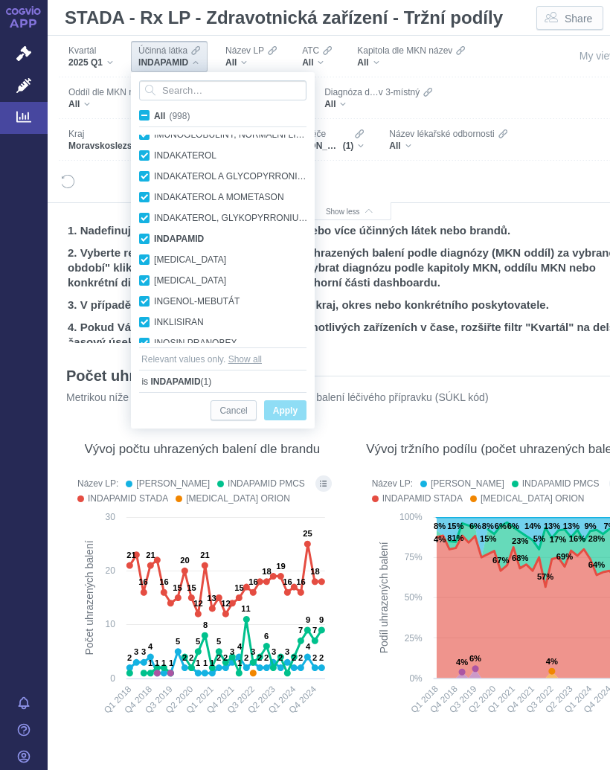
checkbox input "true"
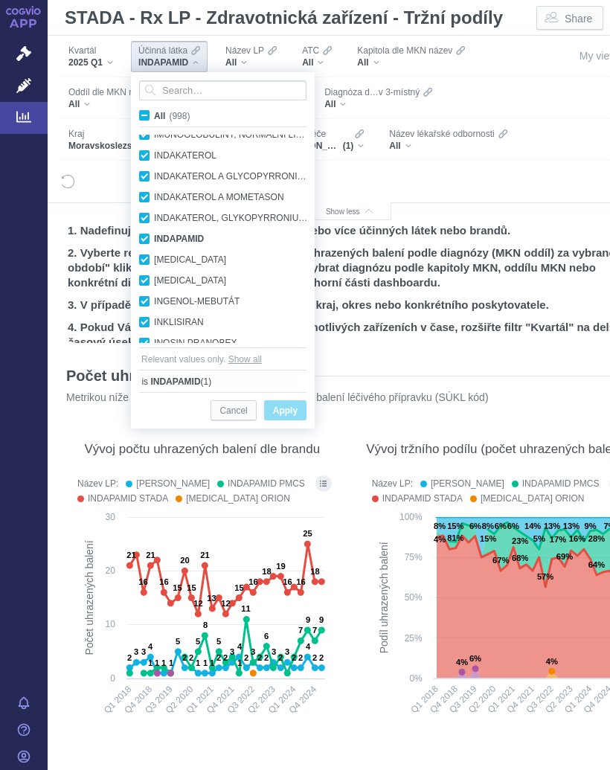
checkbox input "true"
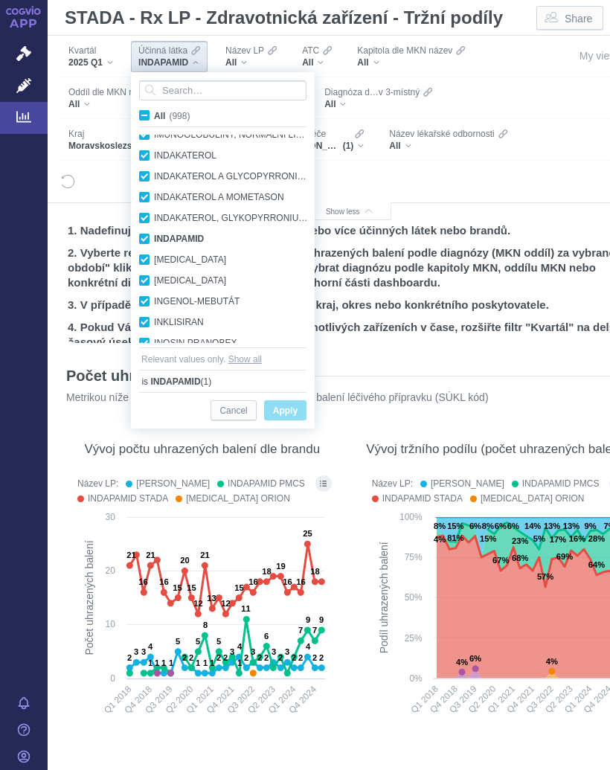
checkbox input "true"
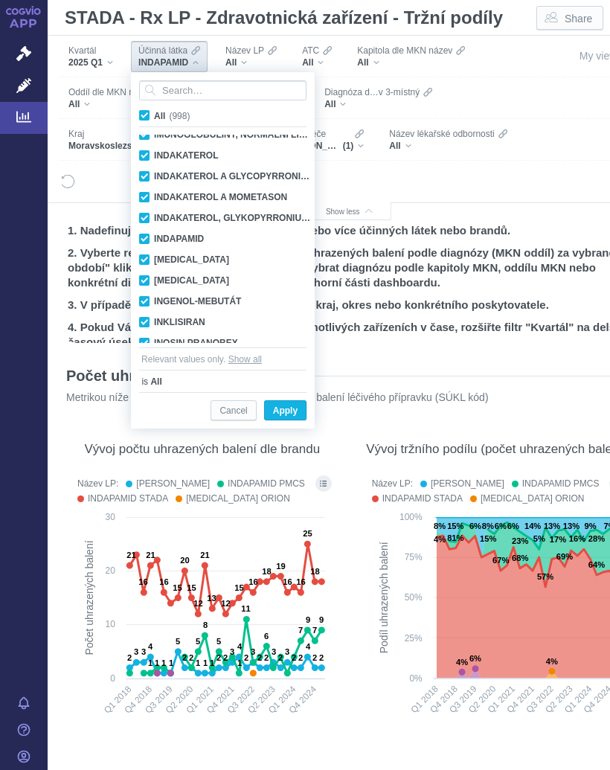
click at [154, 113] on span "All (998)" at bounding box center [172, 116] width 36 height 10
click at [154, 113] on input "All (998)" at bounding box center [159, 113] width 10 height 10
checkbox input "false"
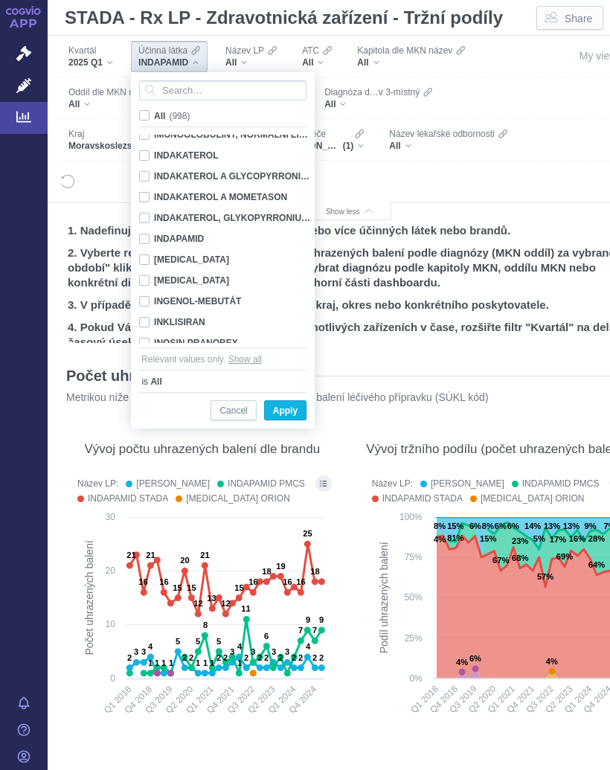
checkbox input "false"
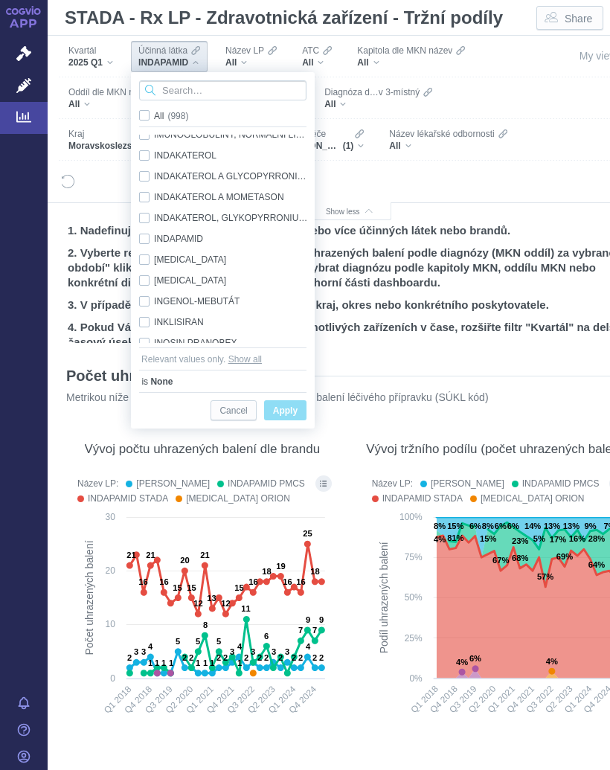
click at [199, 91] on input "Search attribute values" at bounding box center [222, 90] width 167 height 20
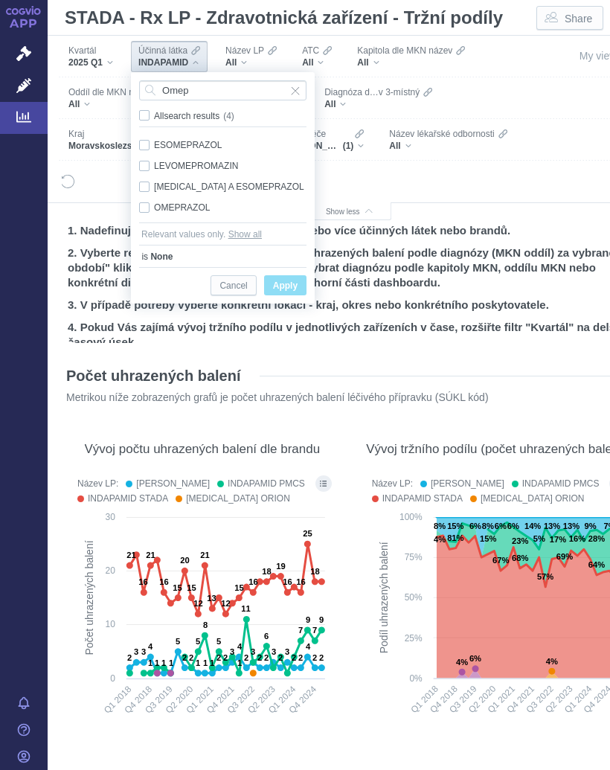
click at [187, 204] on div "OMEPRAZOL Only" at bounding box center [223, 207] width 182 height 21
click at [293, 283] on span "Apply" at bounding box center [285, 286] width 25 height 19
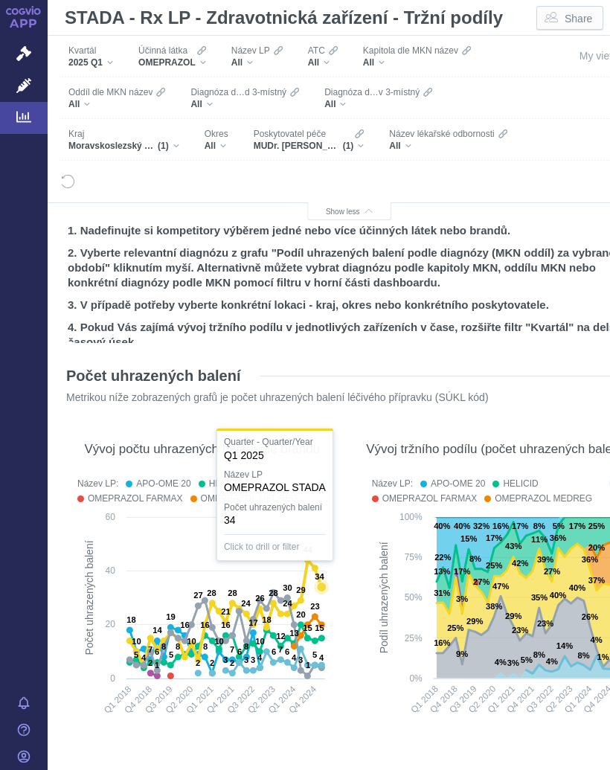
click at [206, 57] on div "OMEPRAZOL" at bounding box center [172, 63] width 68 height 12
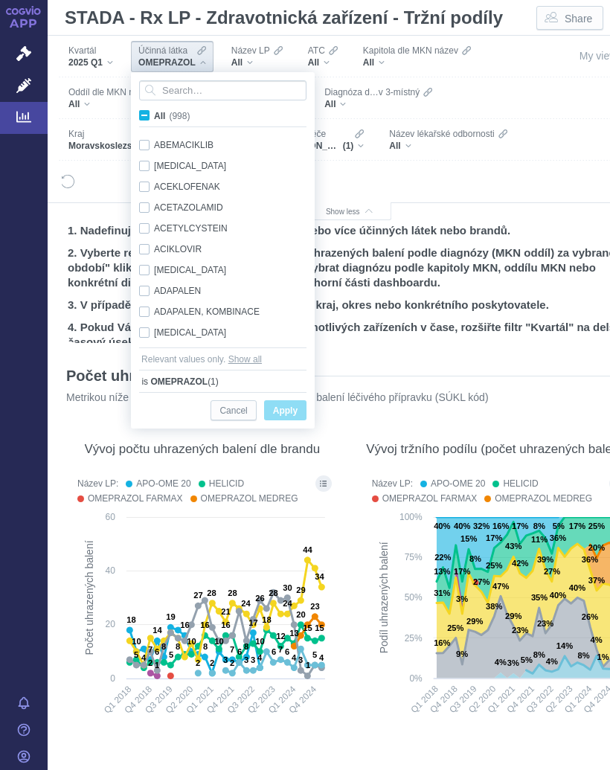
click at [154, 112] on span "All (998)" at bounding box center [172, 116] width 36 height 10
click at [154, 112] on input "All (998)" at bounding box center [159, 113] width 10 height 10
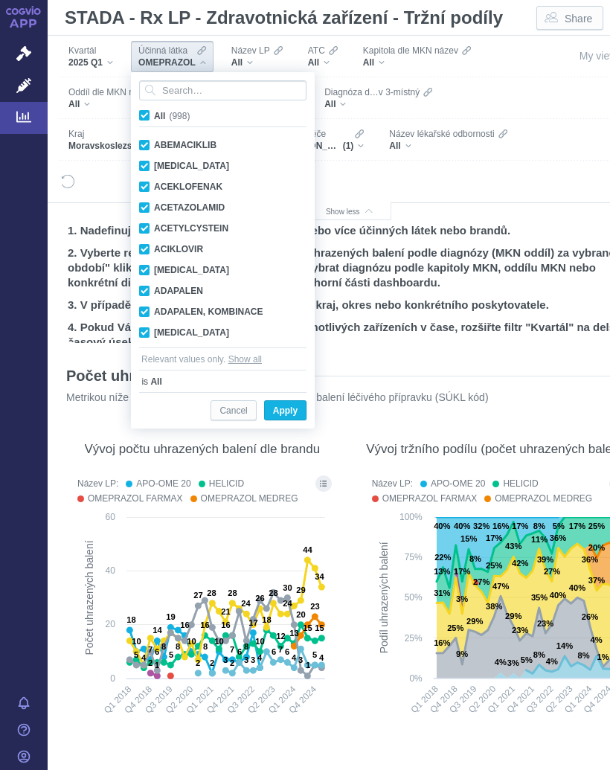
click at [154, 112] on span "All (998)" at bounding box center [172, 116] width 36 height 10
click at [154, 112] on input "All (998)" at bounding box center [159, 113] width 10 height 10
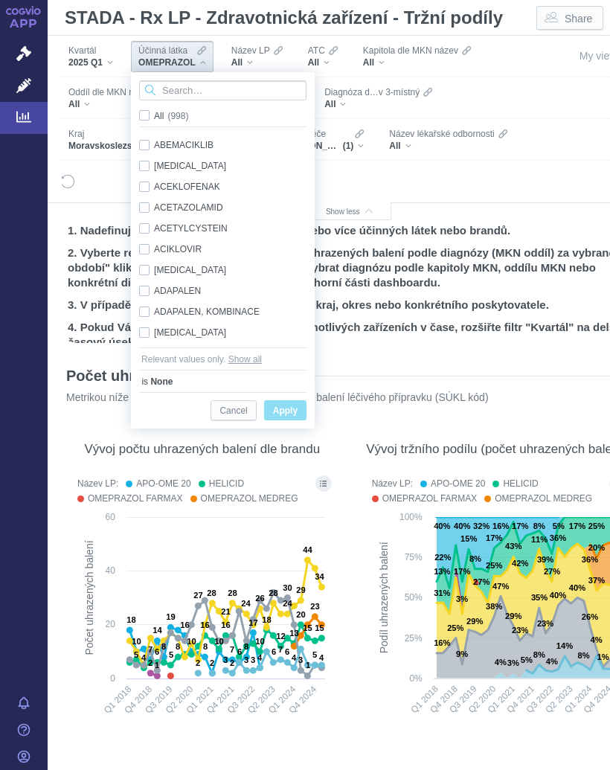
click at [207, 88] on input "Search attribute values" at bounding box center [222, 90] width 167 height 20
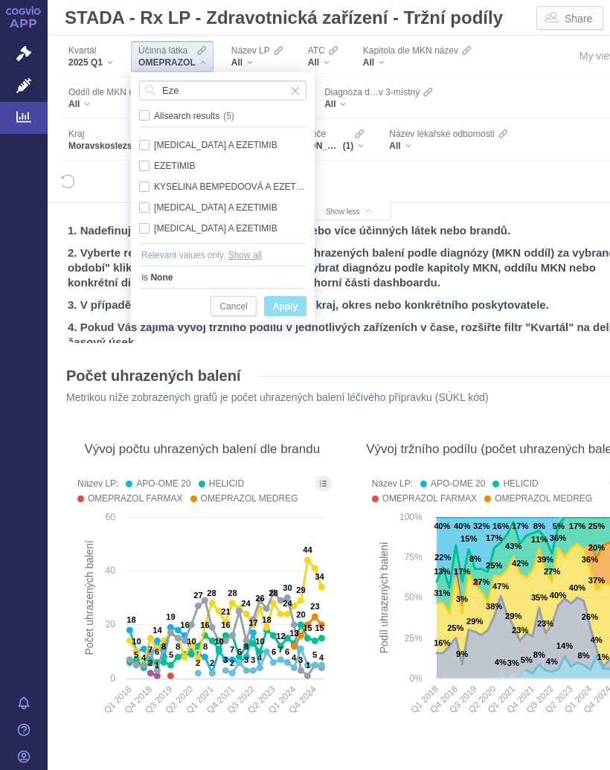
click at [176, 163] on div "EZETIMIB Only" at bounding box center [223, 166] width 182 height 21
click at [0, 0] on span "Only" at bounding box center [0, 0] width 0 height 0
click at [291, 303] on span "Apply" at bounding box center [285, 307] width 25 height 19
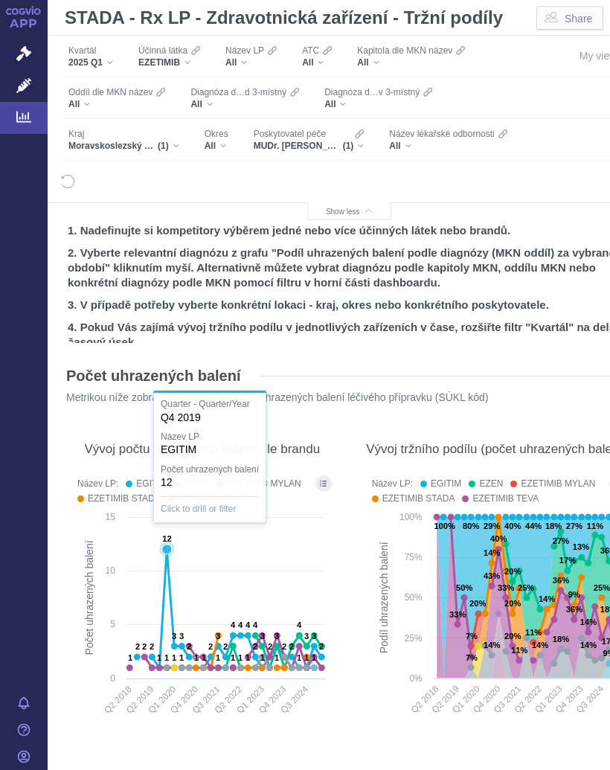
click at [165, 551] on icon at bounding box center [167, 550] width 10 height 10
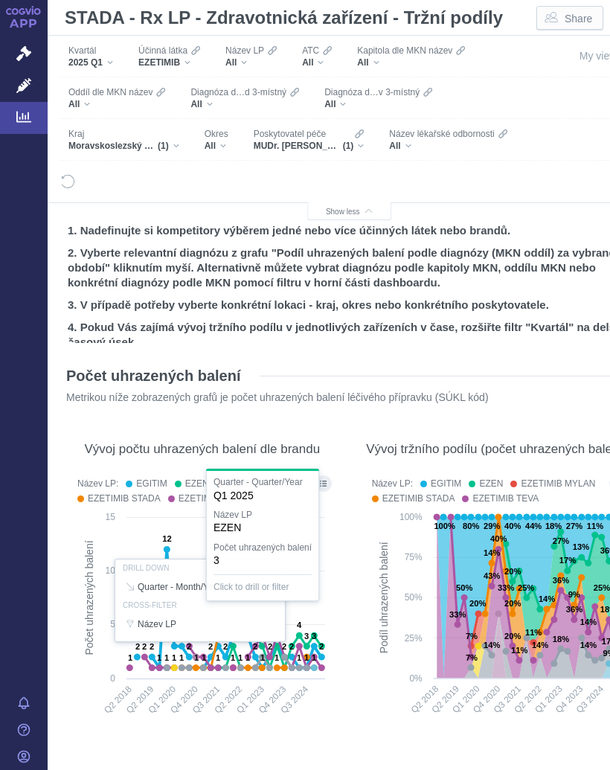
click at [323, 544] on div at bounding box center [202, 601] width 265 height 256
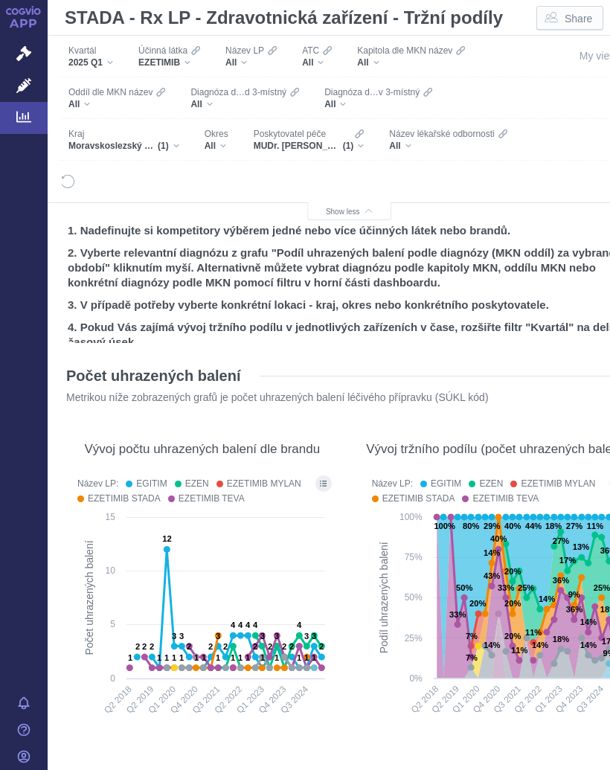
click at [195, 63] on div "EZETIMIB" at bounding box center [169, 63] width 62 height 12
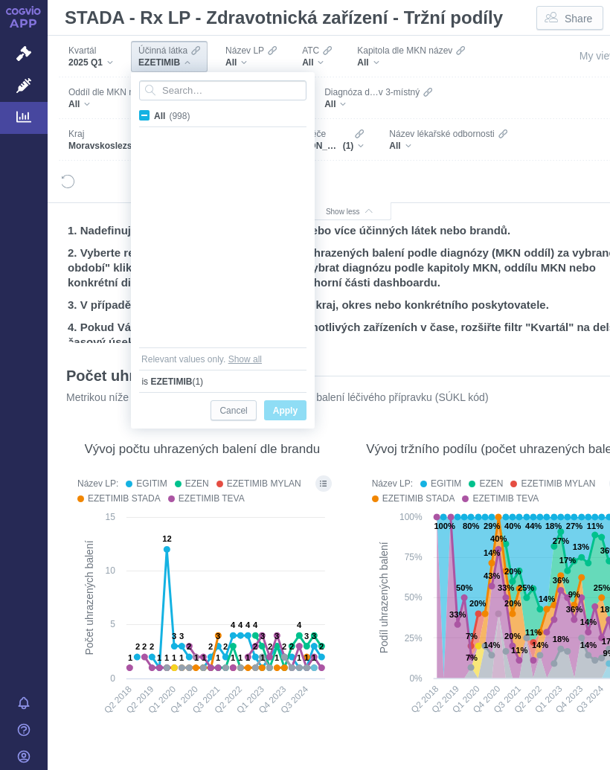
scroll to position [5657, 0]
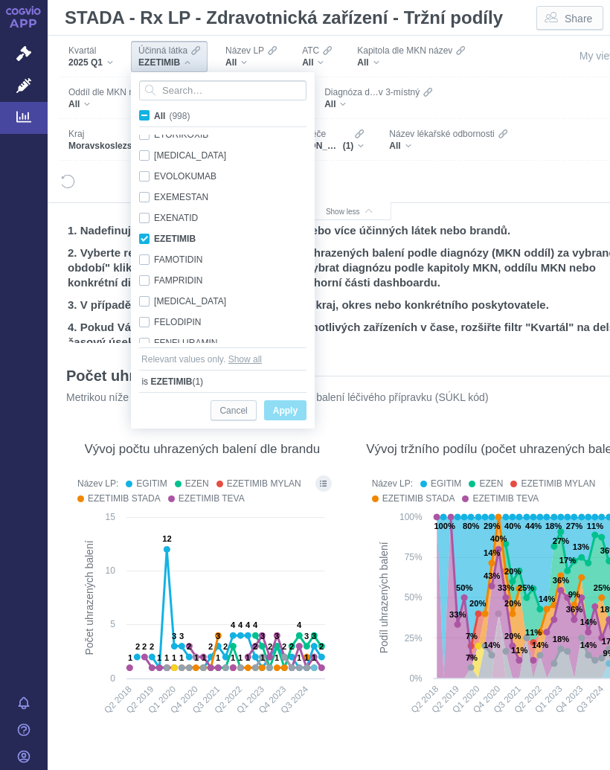
click at [154, 116] on span "All (998)" at bounding box center [172, 116] width 36 height 10
click at [154, 116] on input "All (998)" at bounding box center [159, 113] width 10 height 10
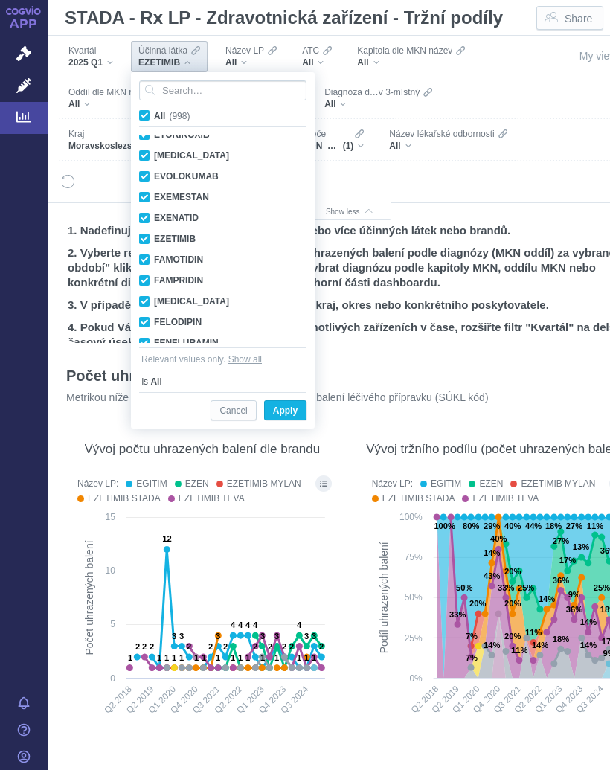
click at [154, 113] on span "All (998)" at bounding box center [172, 116] width 36 height 10
click at [154, 113] on input "All (998)" at bounding box center [159, 113] width 10 height 10
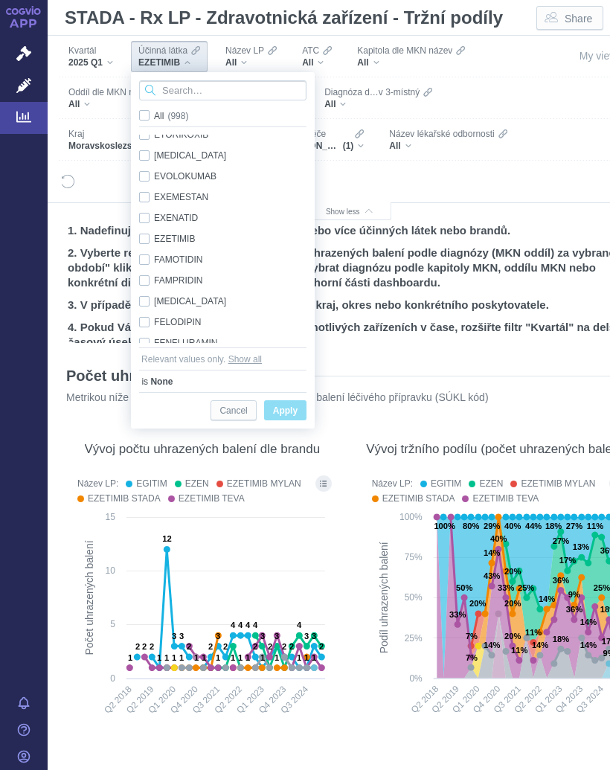
click at [188, 89] on input "Search attribute values" at bounding box center [222, 90] width 167 height 20
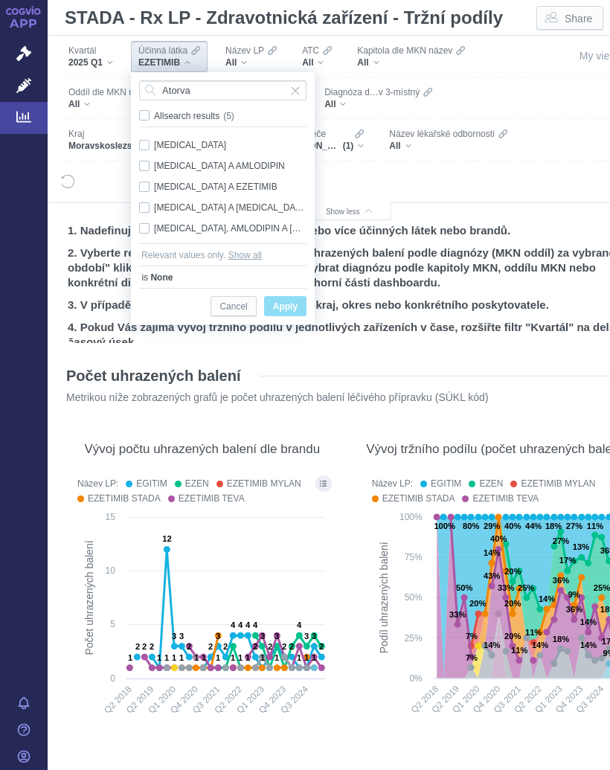
click at [231, 184] on div "[MEDICAL_DATA] A EZETIMIB Only" at bounding box center [223, 186] width 182 height 21
click at [0, 0] on span "Only" at bounding box center [0, 0] width 0 height 0
click at [288, 305] on span "Apply" at bounding box center [285, 307] width 25 height 19
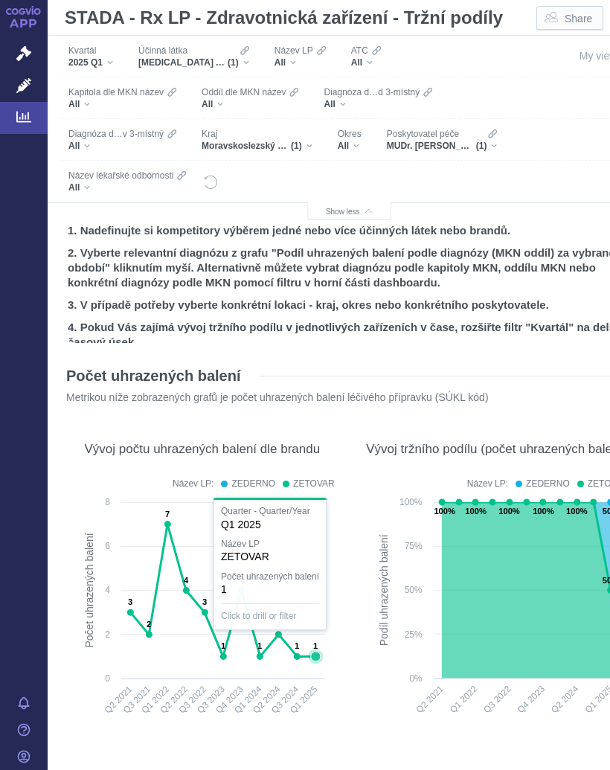
click at [308, 657] on icon at bounding box center [315, 656] width 15 height 15
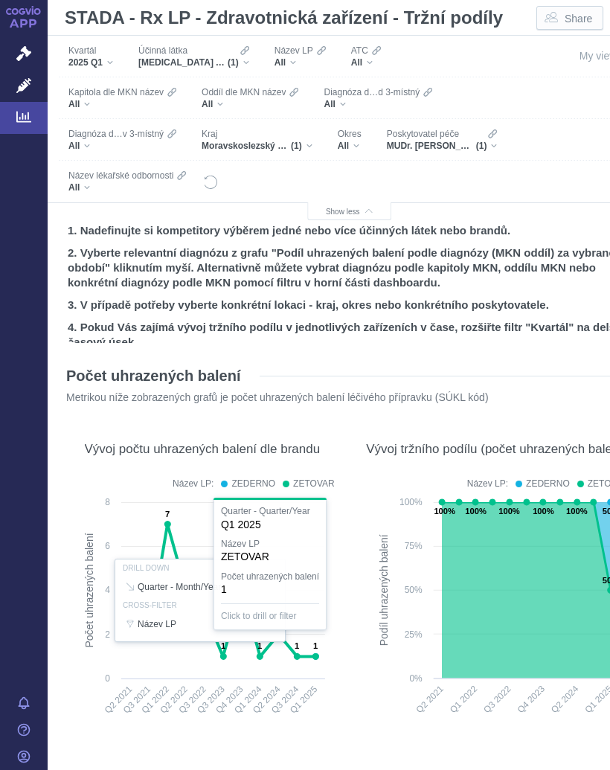
click at [365, 582] on icon "Created with Highcharts 12.2.0 Podíl uhrazených balení 50% 100% 100% 100% 100% …" at bounding box center [497, 612] width 265 height 234
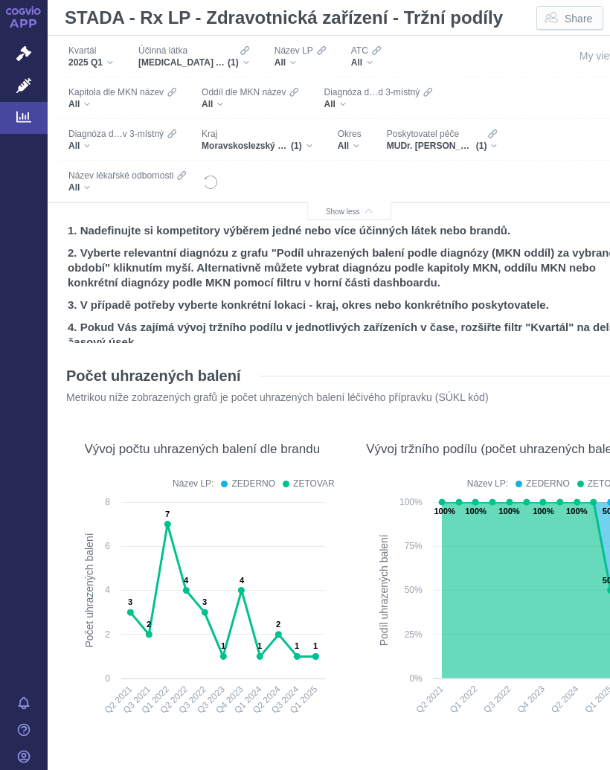
click at [245, 61] on div "[MEDICAL_DATA] A EZETIMIB (1)" at bounding box center [193, 63] width 111 height 12
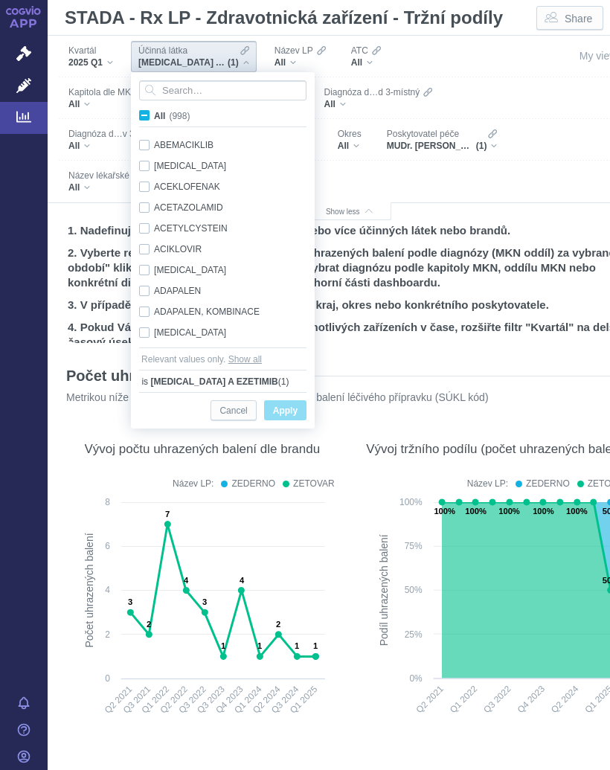
scroll to position [1177, 0]
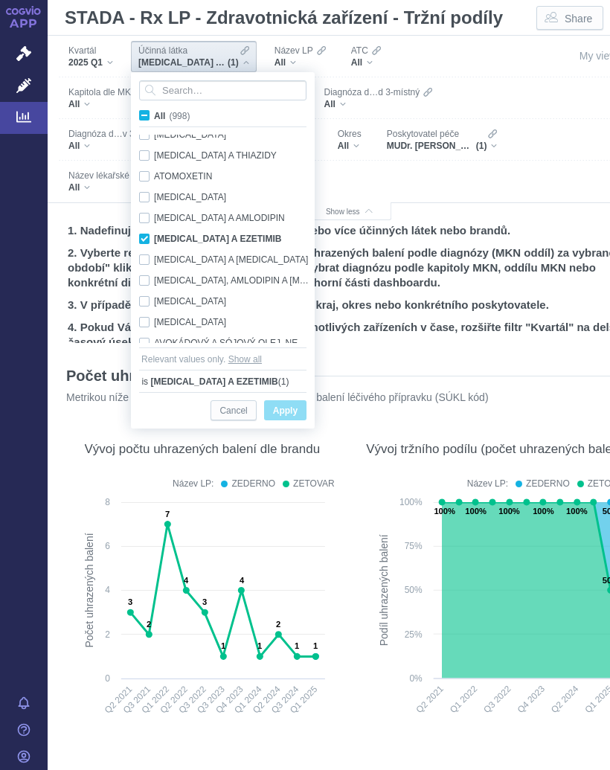
click at [144, 240] on div "[MEDICAL_DATA] A EZETIMIB Only" at bounding box center [225, 238] width 187 height 21
click at [208, 197] on div "[MEDICAL_DATA] Only" at bounding box center [225, 197] width 187 height 21
click at [0, 0] on span "Only" at bounding box center [0, 0] width 0 height 0
click at [284, 409] on span "Apply" at bounding box center [285, 411] width 25 height 19
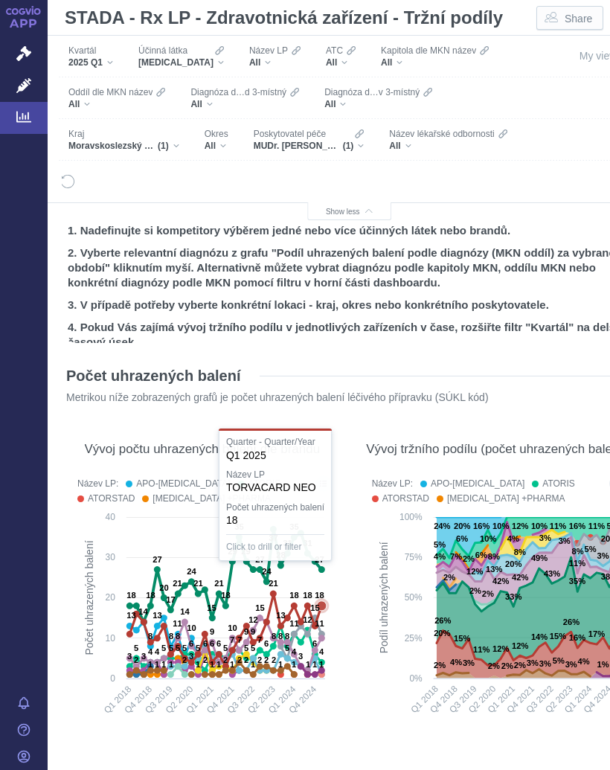
click at [321, 604] on icon at bounding box center [322, 606] width 10 height 10
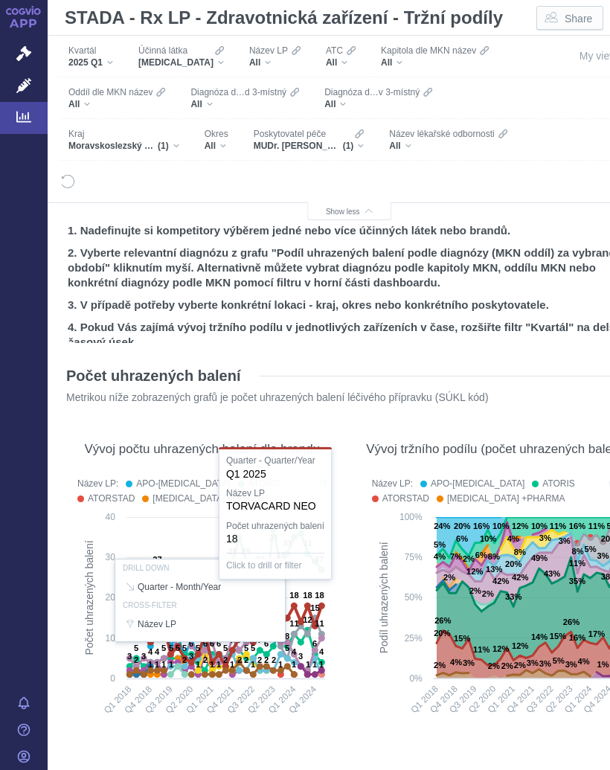
click at [365, 615] on icon "Created with Highcharts 12.2.0 Podíl uhrazených balení 24% 20% 25% 15% 20% 24% …" at bounding box center [497, 619] width 265 height 219
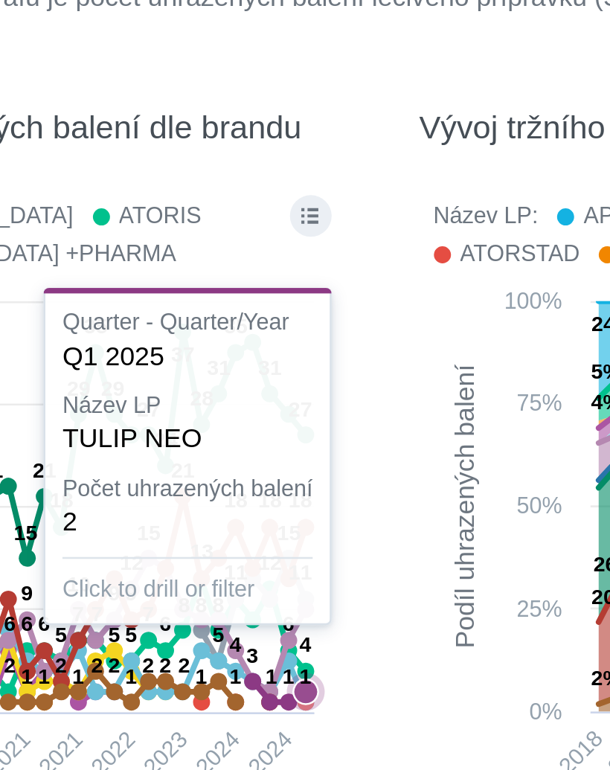
click at [319, 660] on text "1" at bounding box center [321, 664] width 4 height 9
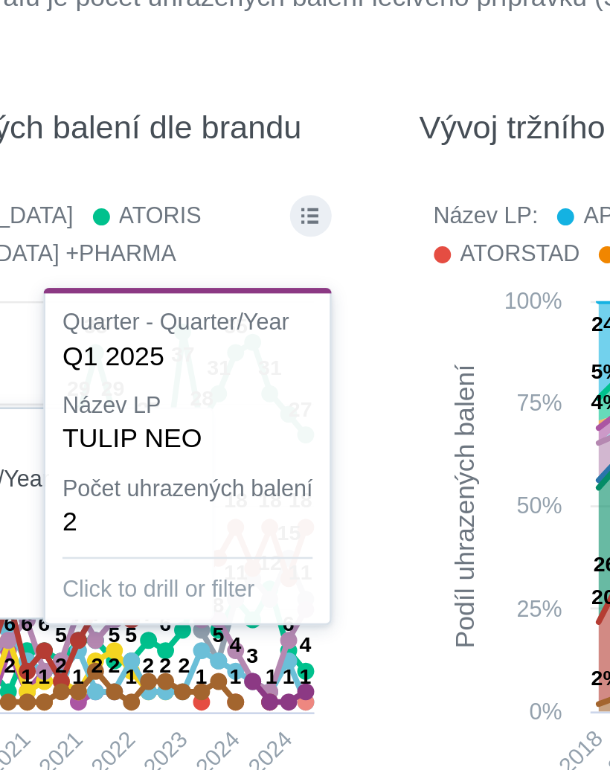
click at [117, 473] on div at bounding box center [202, 601] width 265 height 256
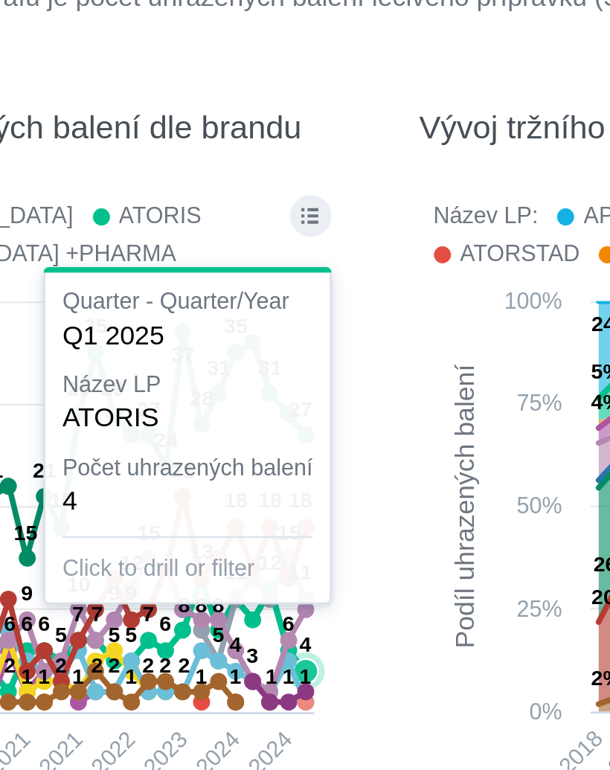
click at [319, 660] on text "1" at bounding box center [321, 664] width 4 height 9
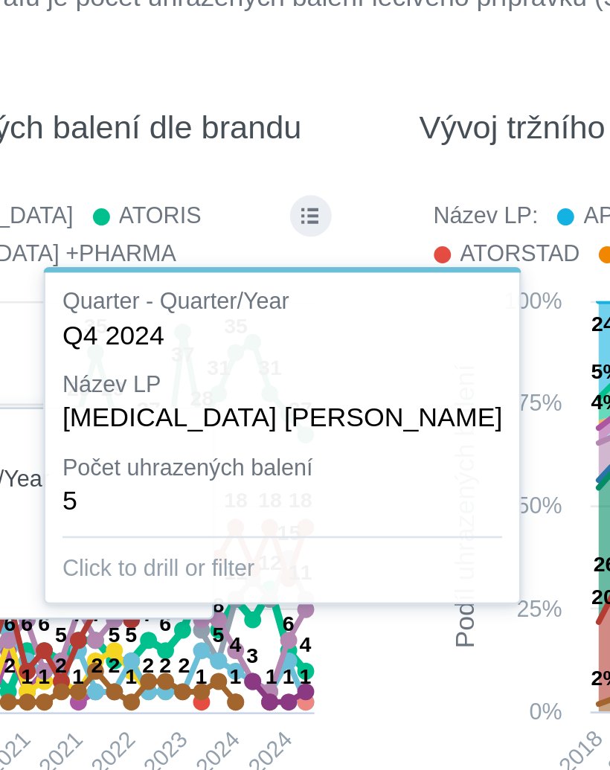
click at [111, 473] on div at bounding box center [202, 601] width 265 height 256
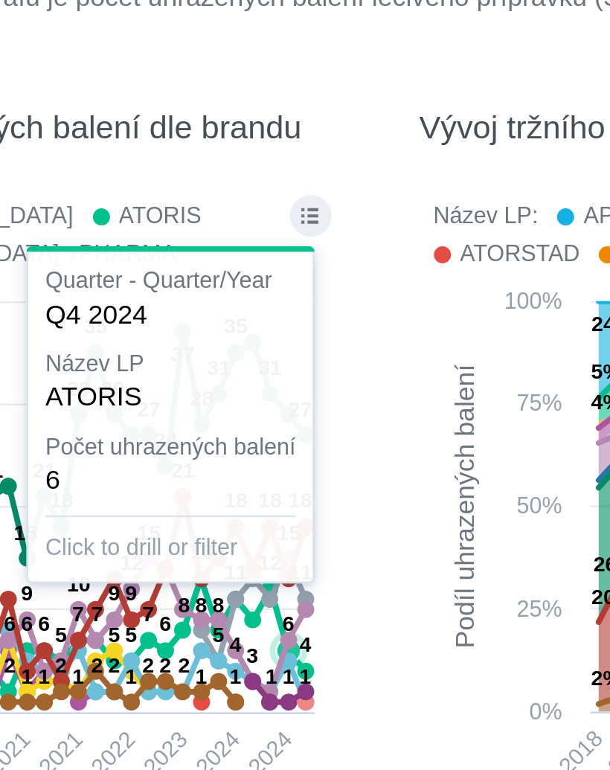
click at [301, 667] on icon at bounding box center [311, 671] width 21 height 8
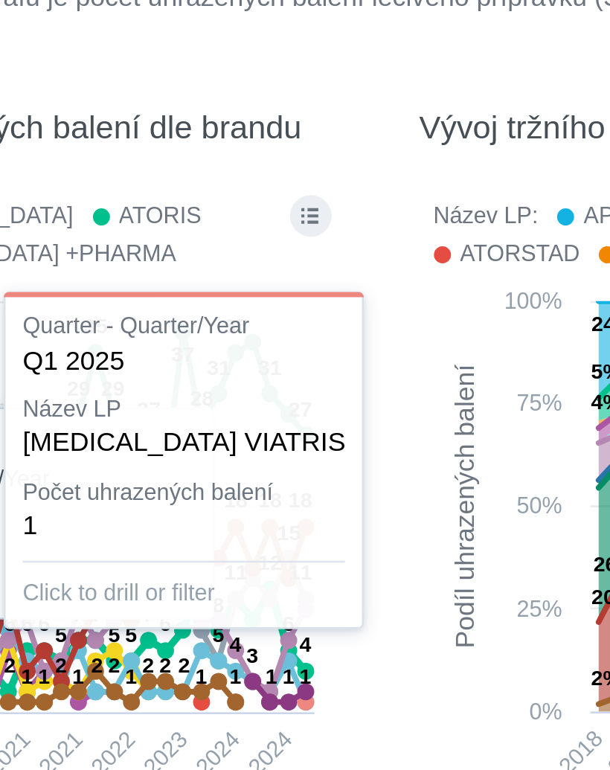
click at [118, 473] on div at bounding box center [202, 601] width 265 height 256
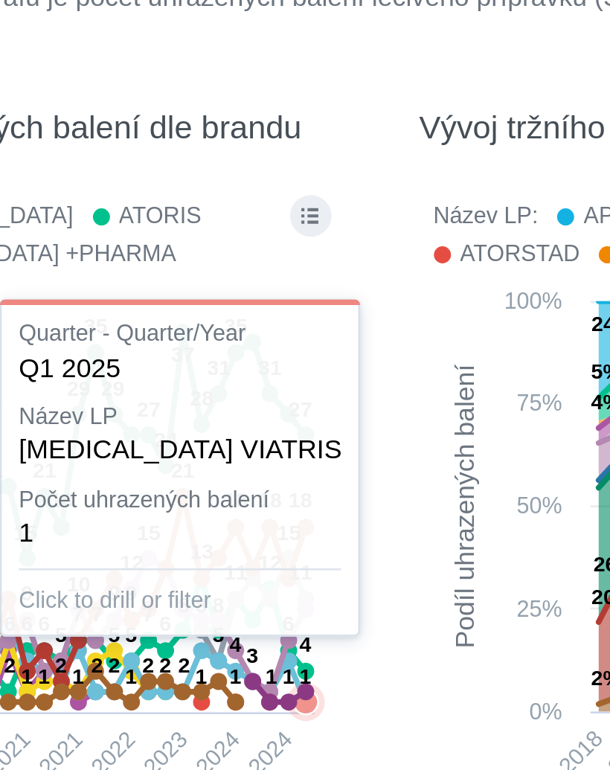
click at [301, 667] on icon at bounding box center [311, 671] width 21 height 8
